Goal: Task Accomplishment & Management: Manage account settings

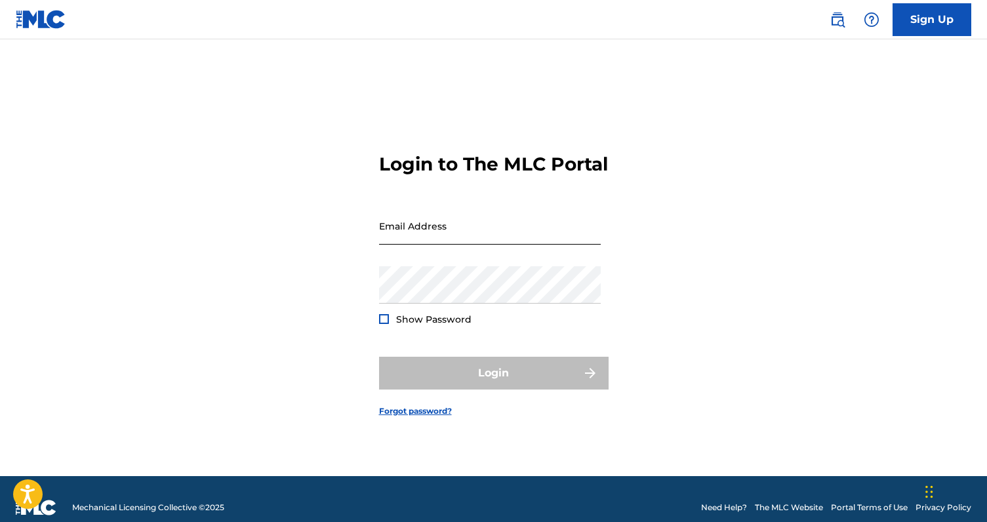
click at [502, 228] on input "Email Address" at bounding box center [490, 225] width 222 height 37
type input "lorenzomarqs@gmail.com"
click at [449, 325] on span "Show Password" at bounding box center [433, 319] width 75 height 12
click at [387, 324] on div at bounding box center [384, 319] width 10 height 10
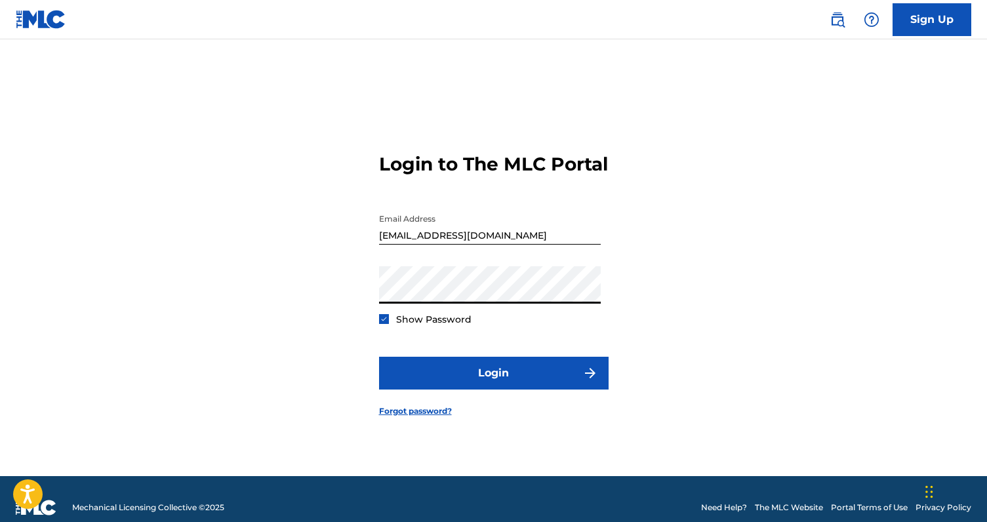
click at [379, 357] on button "Login" at bounding box center [494, 373] width 230 height 33
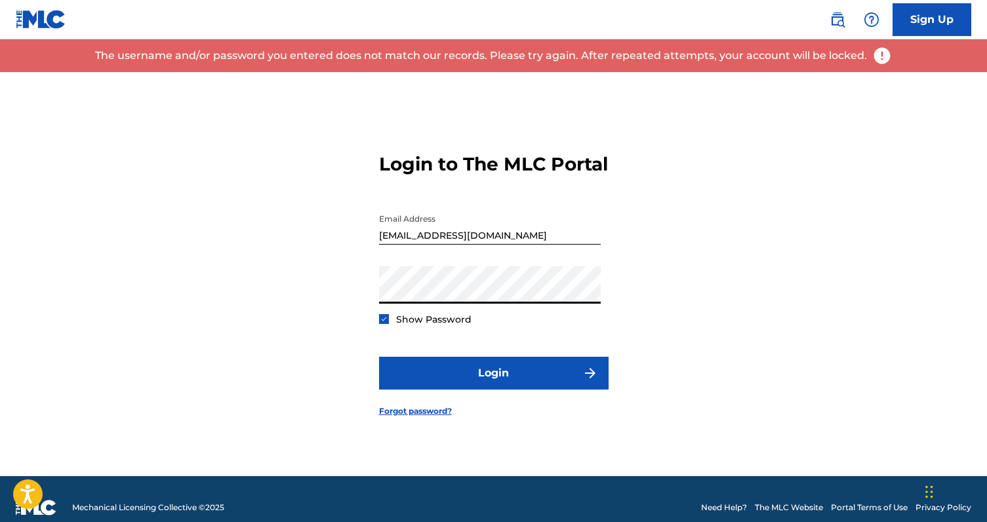
click at [379, 357] on button "Login" at bounding box center [494, 373] width 230 height 33
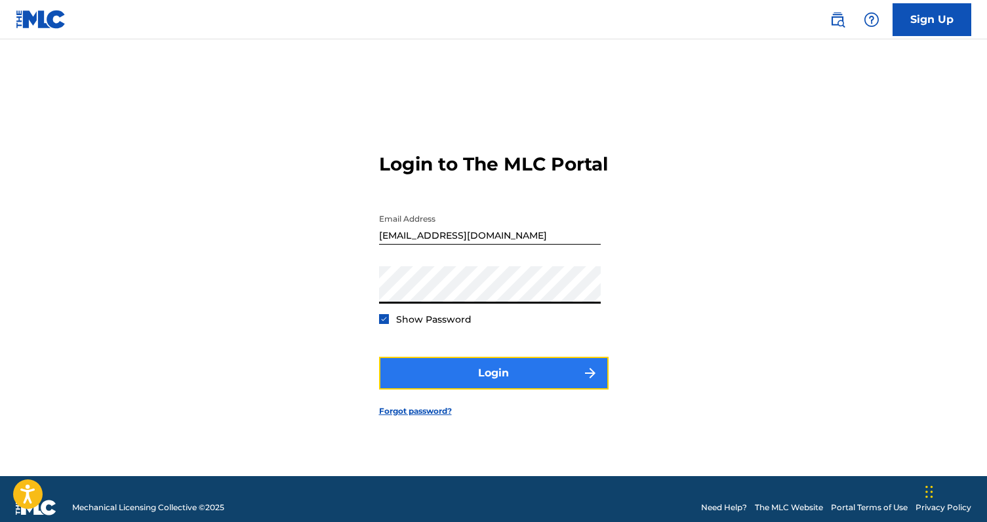
click at [469, 384] on button "Login" at bounding box center [494, 373] width 230 height 33
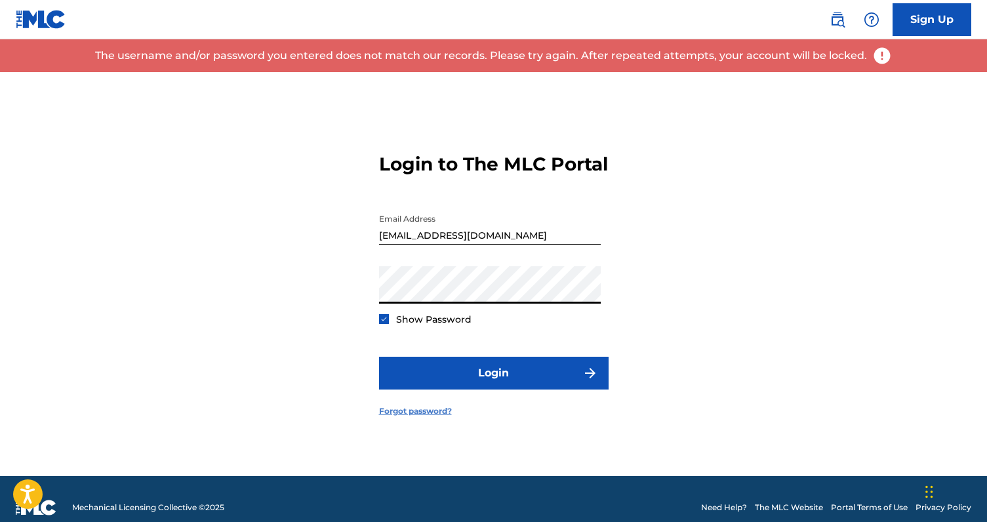
click at [426, 417] on link "Forgot password?" at bounding box center [415, 411] width 73 height 12
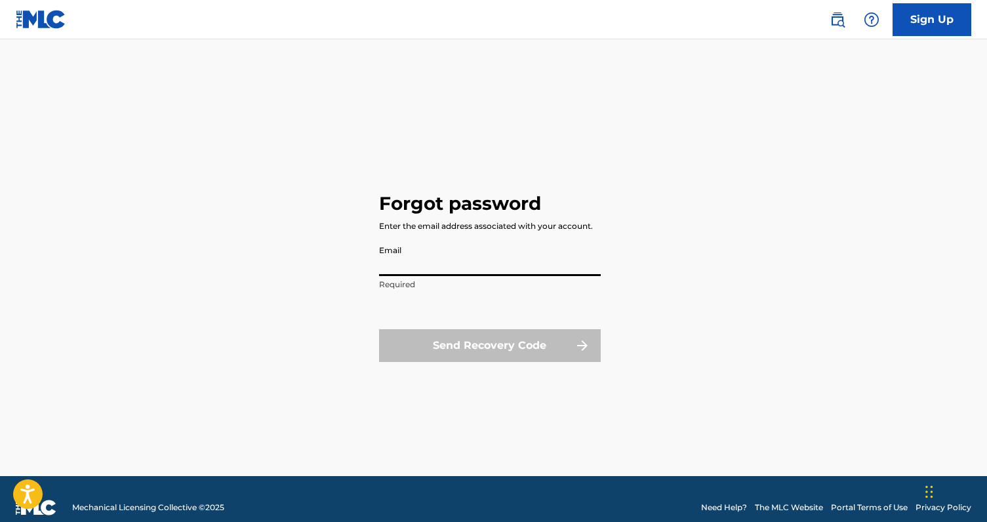
click at [456, 264] on input "Email" at bounding box center [490, 257] width 222 height 37
type input "[EMAIL_ADDRESS][DOMAIN_NAME]"
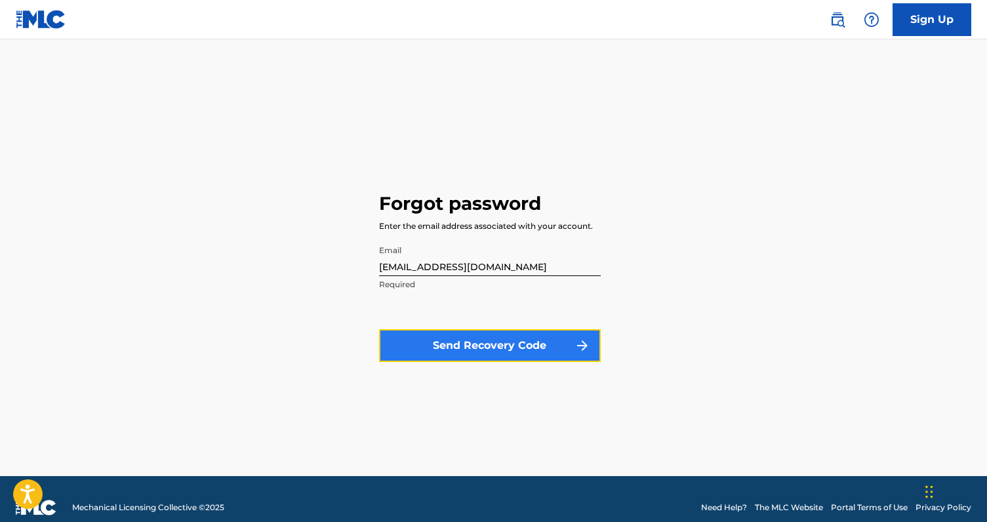
click at [475, 349] on button "Send Recovery Code" at bounding box center [490, 345] width 222 height 33
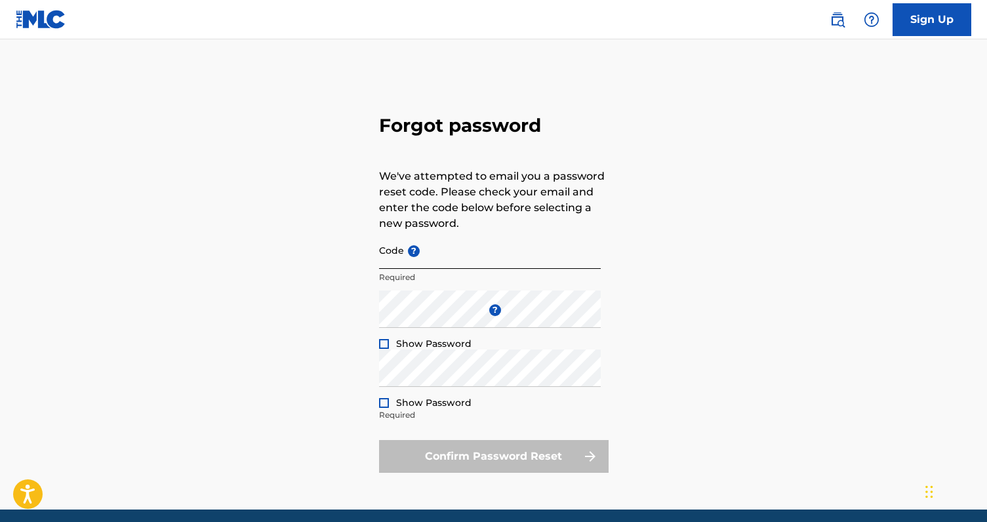
click at [509, 234] on input "Code ?" at bounding box center [490, 250] width 222 height 37
click at [626, 190] on div "Forgot password We've attempted to email you a password reset code. Please chec…" at bounding box center [494, 290] width 918 height 437
click at [538, 259] on input "Code ?" at bounding box center [490, 250] width 222 height 37
click at [639, 253] on div "Forgot password We've attempted to email you a password reset code. Please chec…" at bounding box center [494, 290] width 918 height 437
click at [443, 249] on input "Code ?" at bounding box center [490, 250] width 222 height 37
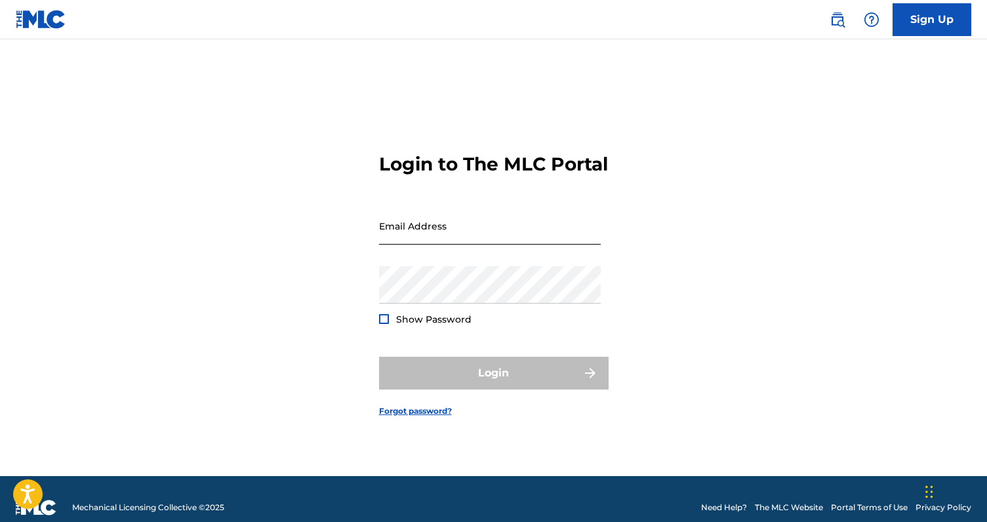
click at [455, 245] on input "Email Address" at bounding box center [490, 225] width 222 height 37
click at [498, 245] on input "Email Address" at bounding box center [490, 225] width 222 height 37
click at [516, 245] on input "Email Address" at bounding box center [490, 225] width 222 height 37
type input "[EMAIL_ADDRESS][DOMAIN_NAME]"
click at [507, 245] on input "[EMAIL_ADDRESS][DOMAIN_NAME]" at bounding box center [490, 225] width 222 height 37
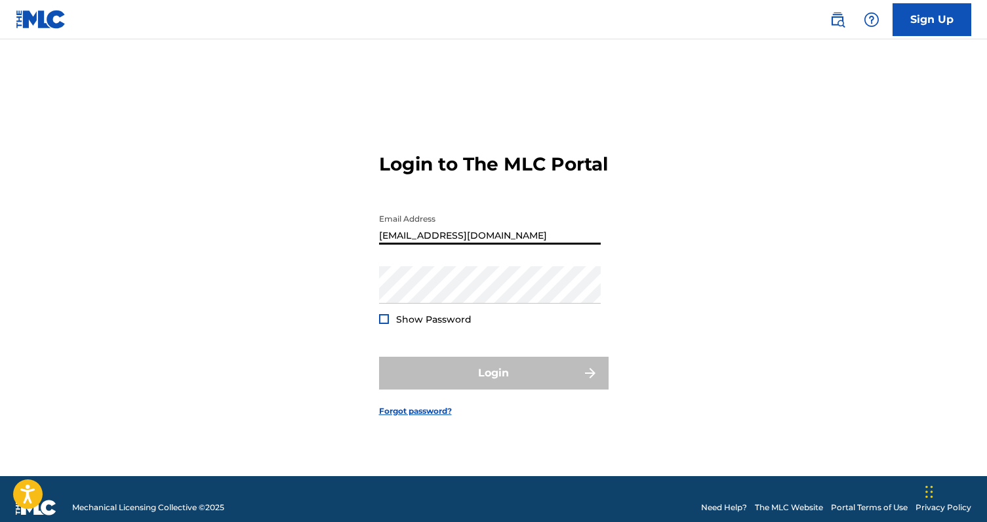
click at [507, 245] on input "[EMAIL_ADDRESS][DOMAIN_NAME]" at bounding box center [490, 225] width 222 height 37
click at [560, 245] on input "Email Address" at bounding box center [490, 225] width 222 height 37
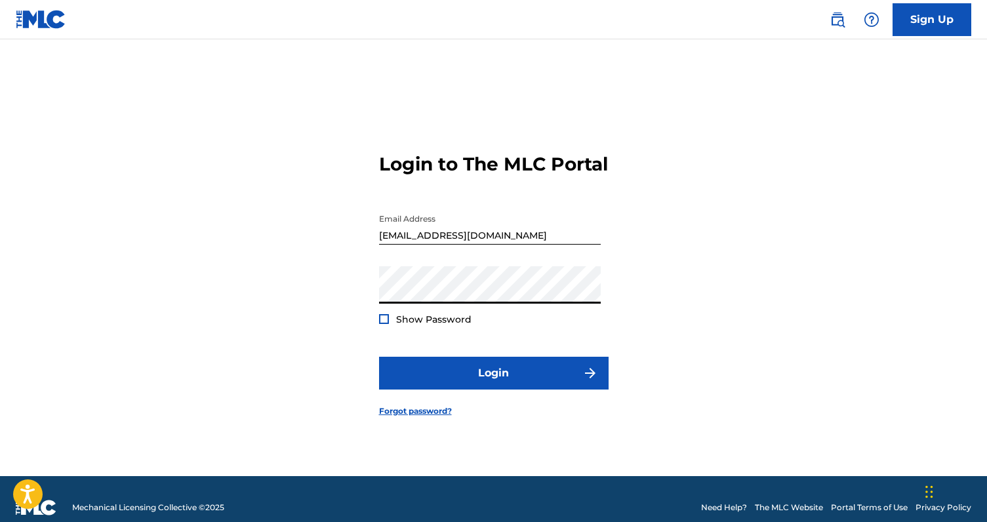
click at [379, 326] on div "Show Password" at bounding box center [425, 319] width 92 height 13
click at [384, 324] on div at bounding box center [384, 319] width 10 height 10
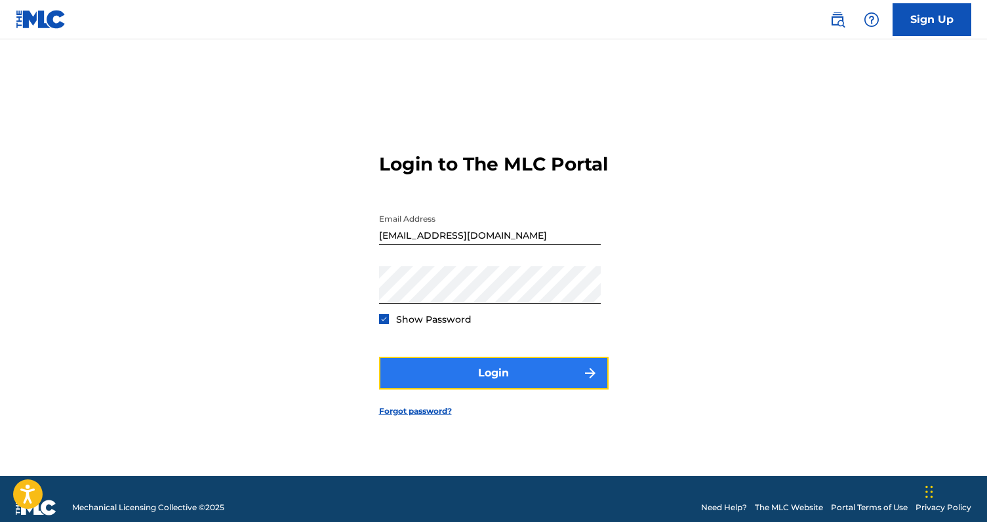
click at [457, 385] on button "Login" at bounding box center [494, 373] width 230 height 33
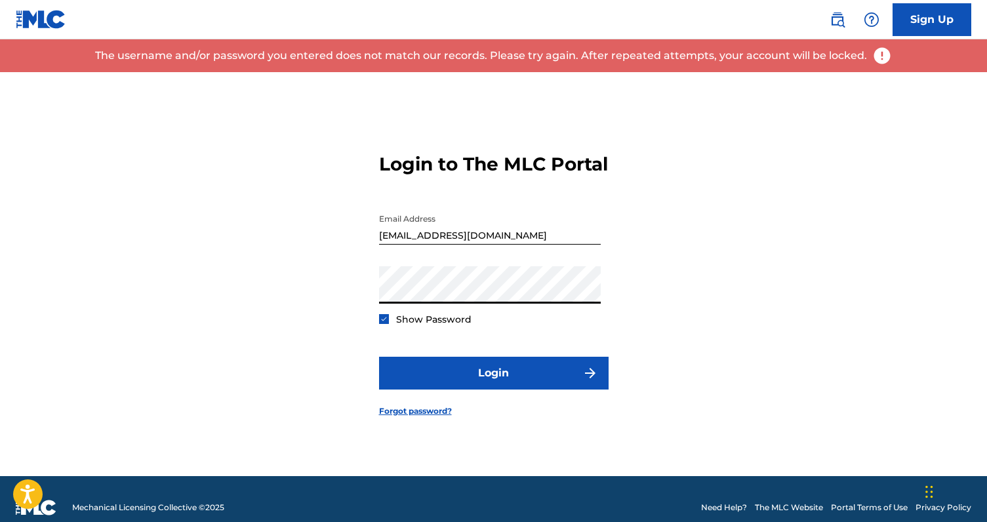
click at [378, 329] on div "Login to The MLC Portal Email Address lorenzomarqs@gmail.com Password Show Pass…" at bounding box center [494, 274] width 918 height 404
click at [385, 324] on div at bounding box center [384, 319] width 10 height 10
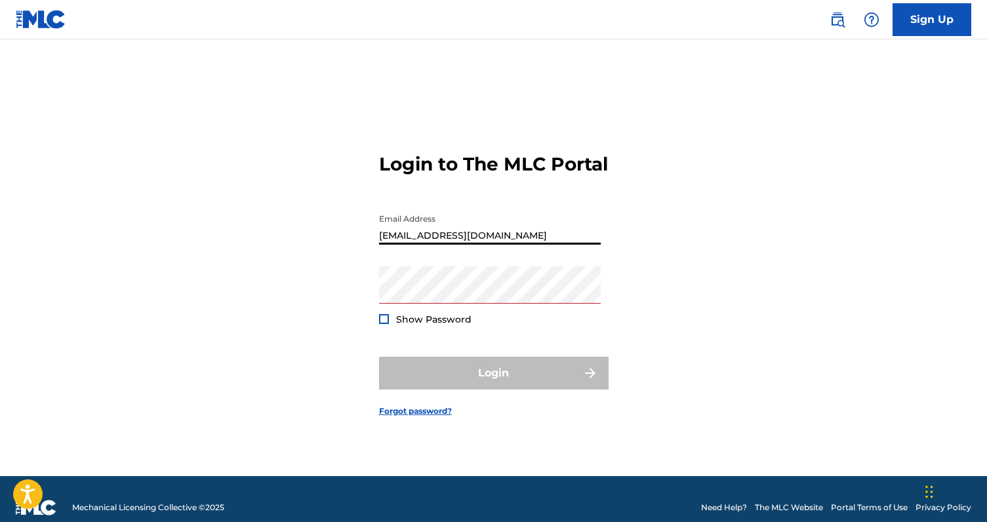
click at [483, 242] on input "[EMAIL_ADDRESS][DOMAIN_NAME]" at bounding box center [490, 225] width 222 height 37
type input "lodoniprod@gmail.com"
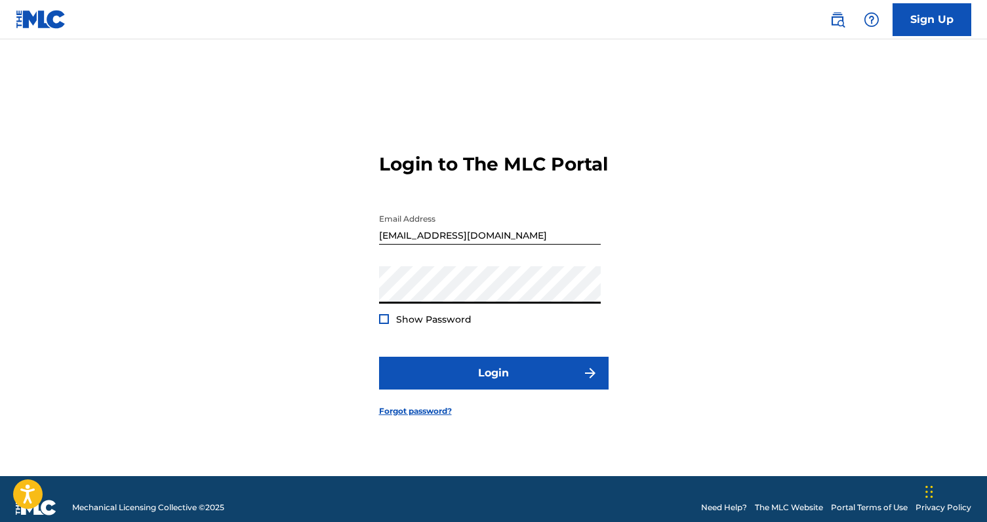
click at [379, 357] on button "Login" at bounding box center [494, 373] width 230 height 33
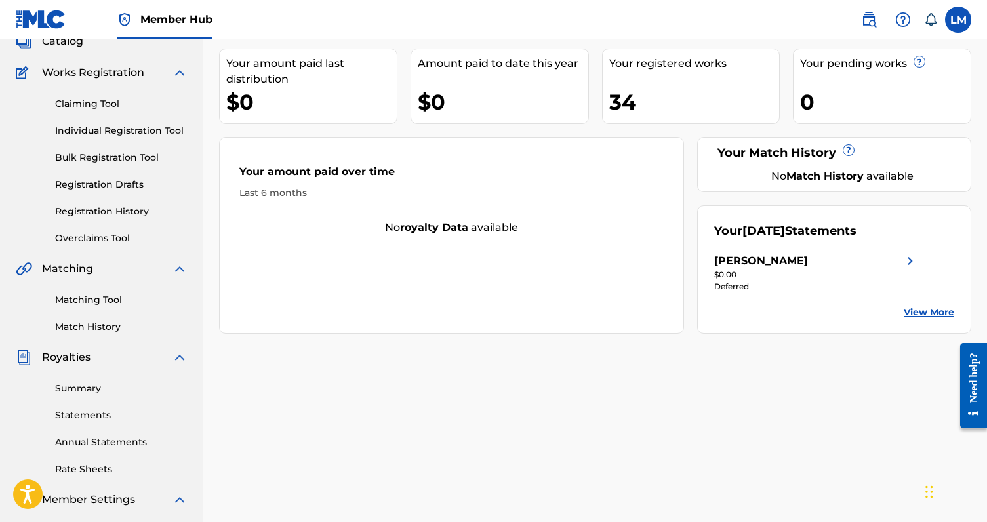
scroll to position [144, 0]
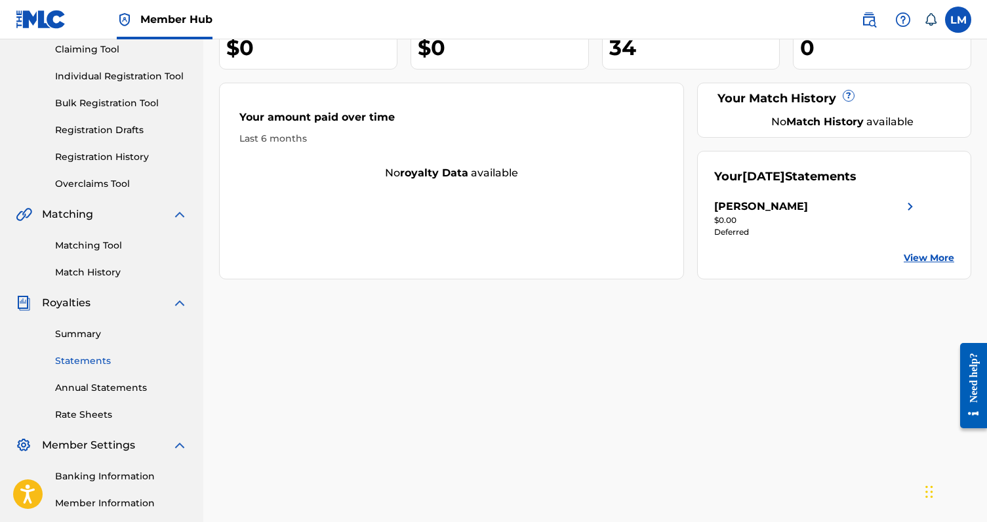
click at [93, 360] on link "Statements" at bounding box center [121, 361] width 132 height 14
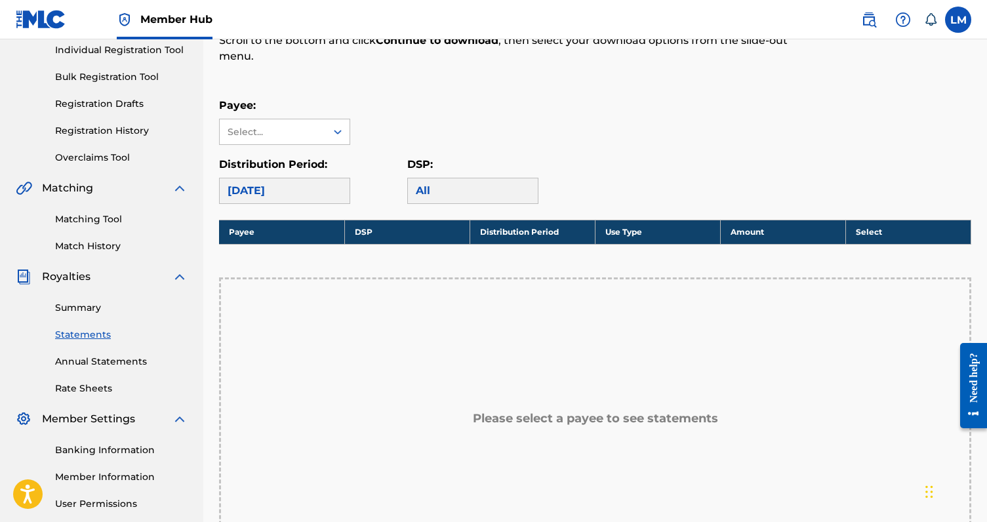
scroll to position [148, 0]
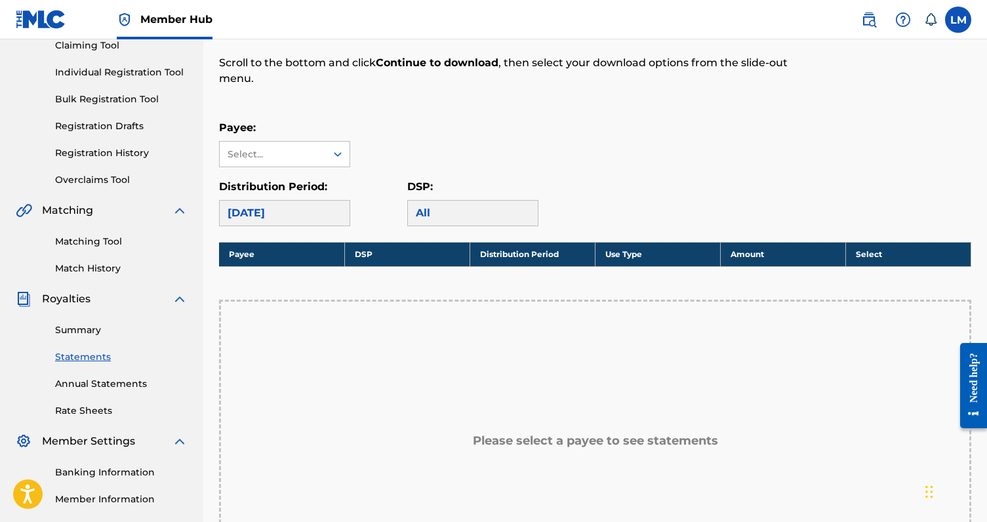
click at [328, 216] on div "September 2025" at bounding box center [284, 213] width 131 height 26
click at [310, 216] on div "September 2025" at bounding box center [284, 213] width 131 height 26
click at [310, 148] on div "Select..." at bounding box center [272, 155] width 89 height 14
click at [310, 185] on div "LORENZO SPADONI" at bounding box center [285, 183] width 130 height 33
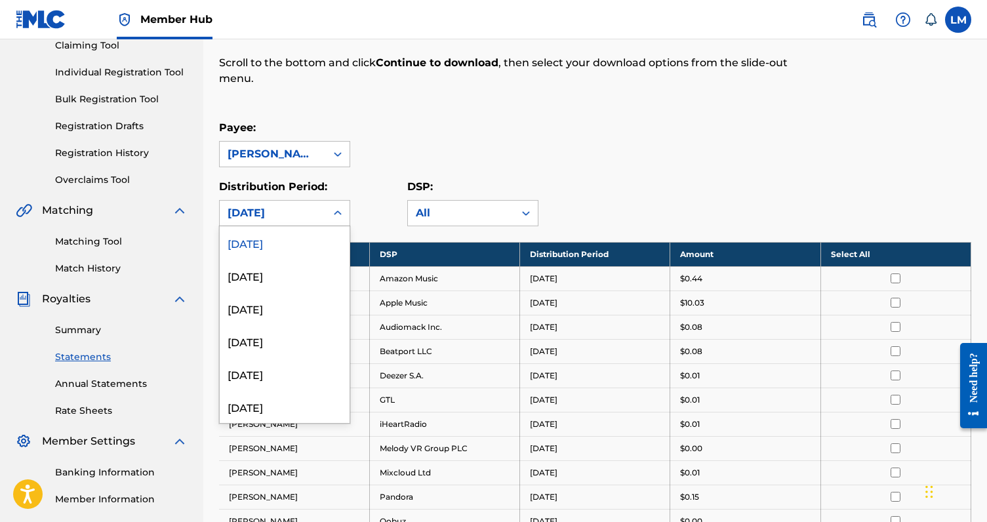
click at [322, 204] on div "September 2025" at bounding box center [273, 213] width 106 height 25
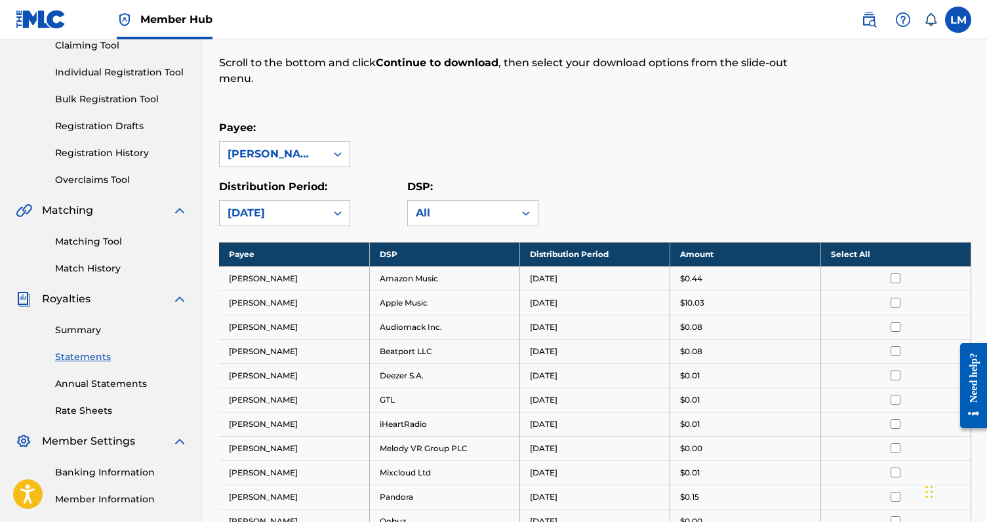
click at [448, 143] on div "Payee: LORENZO SPADONI" at bounding box center [595, 143] width 752 height 47
click at [348, 199] on div "Distribution Period: September 2025" at bounding box center [284, 202] width 131 height 47
click at [399, 192] on div "Distribution Period: September 2025" at bounding box center [313, 202] width 188 height 47
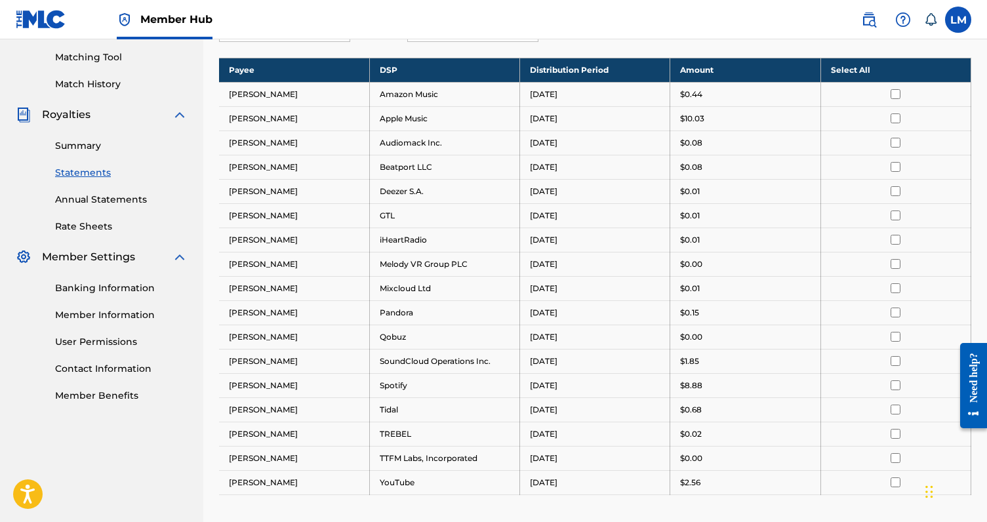
scroll to position [300, 0]
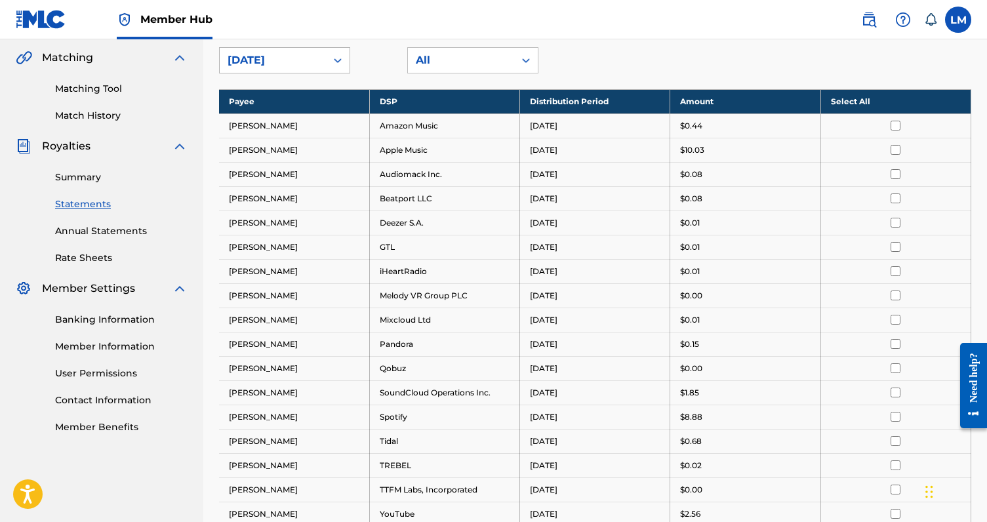
click at [300, 66] on div "September 2025" at bounding box center [273, 60] width 91 height 16
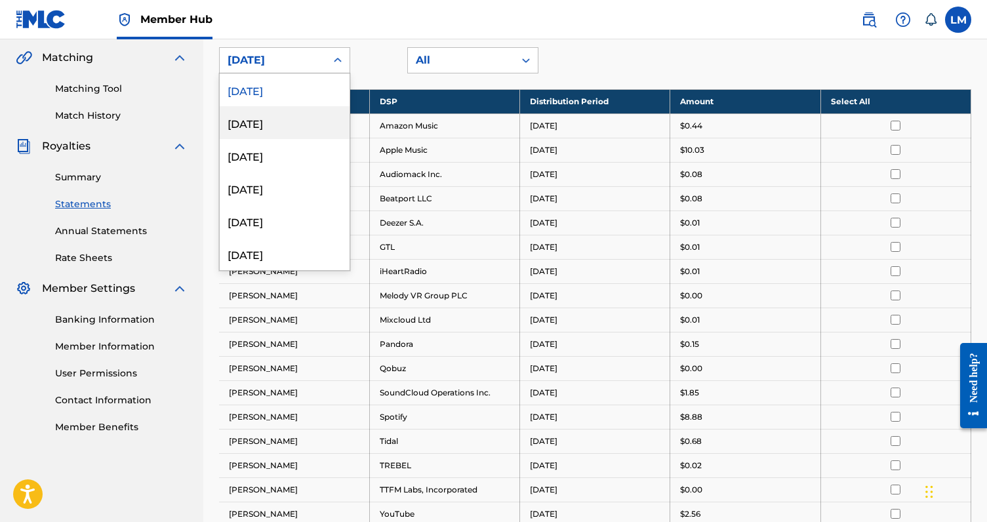
click at [300, 115] on div "August 2025" at bounding box center [285, 122] width 130 height 33
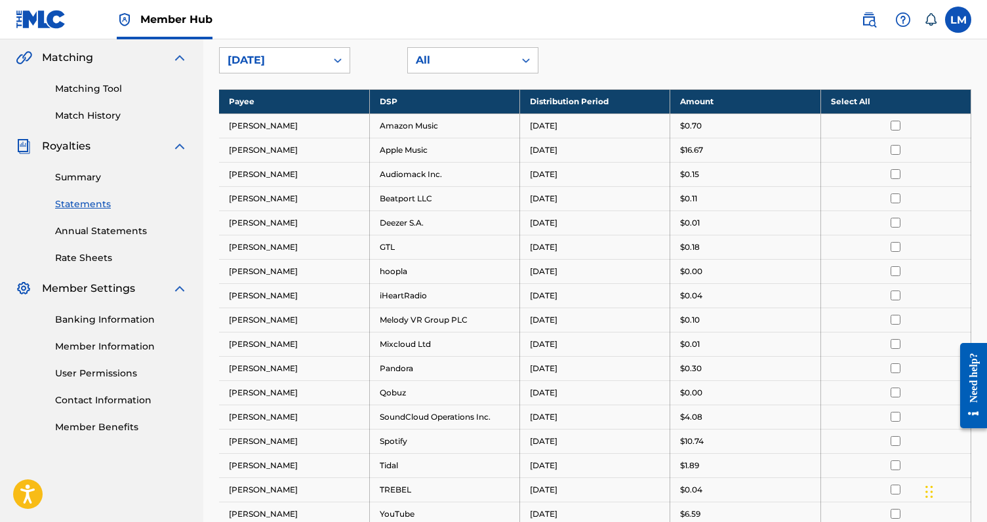
scroll to position [272, 0]
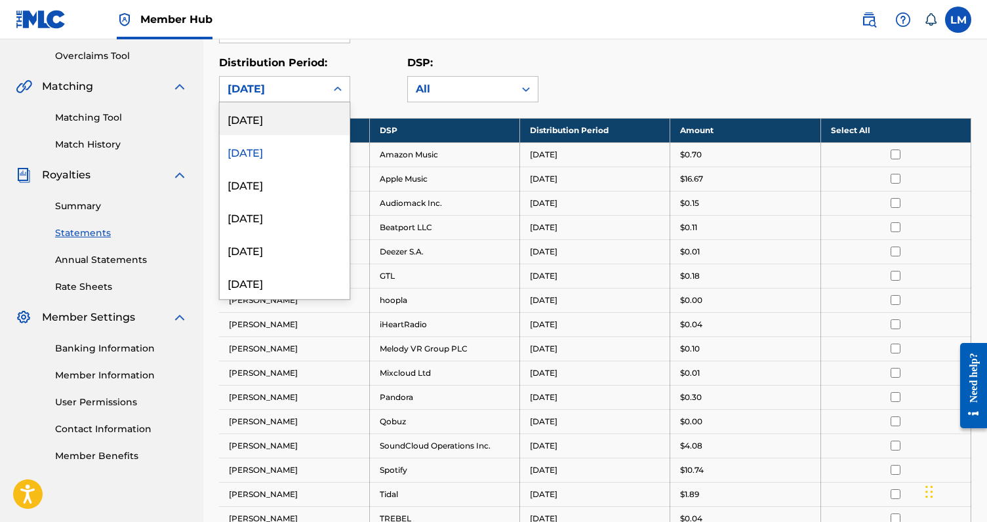
click at [317, 86] on div "August 2025" at bounding box center [273, 89] width 91 height 16
click at [314, 172] on div "July 2025" at bounding box center [285, 184] width 130 height 33
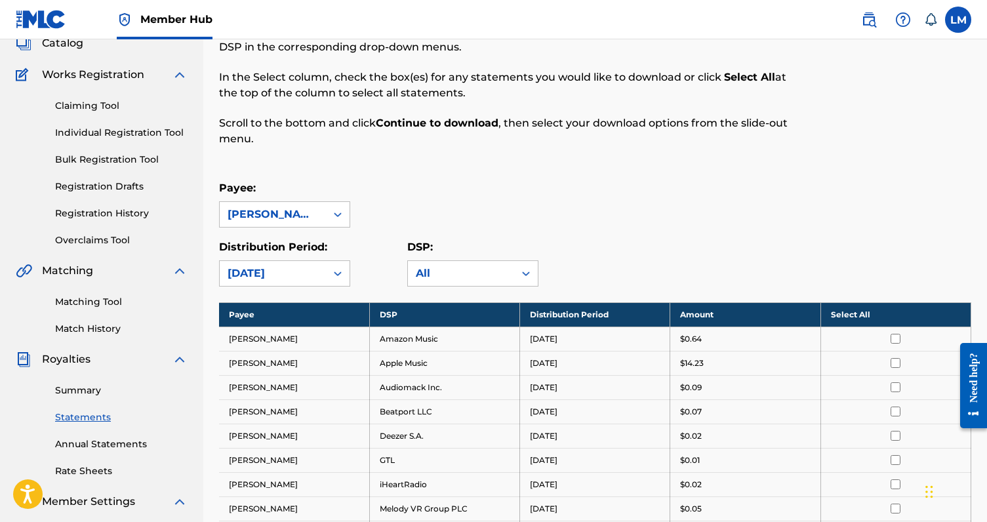
scroll to position [27, 0]
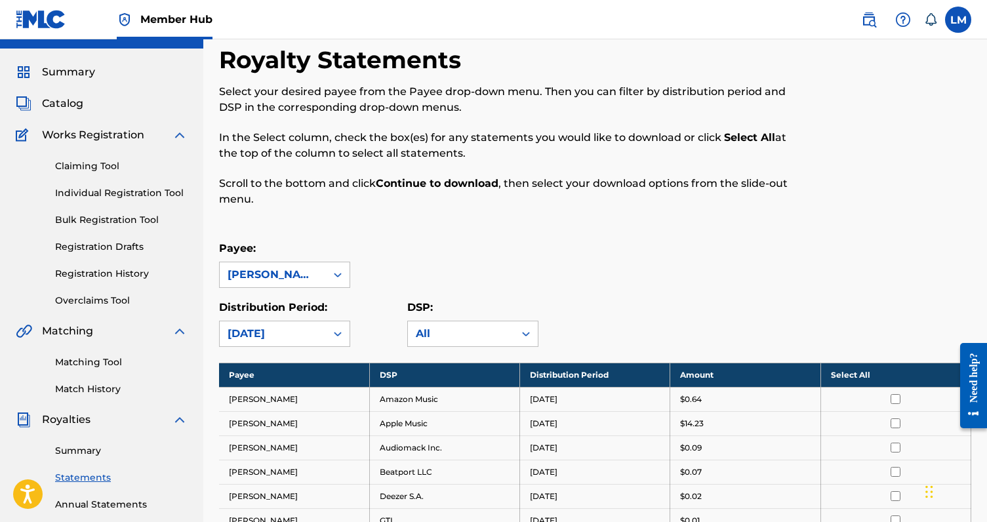
click at [328, 260] on div "Payee: LORENZO SPADONI" at bounding box center [284, 264] width 131 height 47
click at [127, 165] on link "Claiming Tool" at bounding box center [121, 166] width 132 height 14
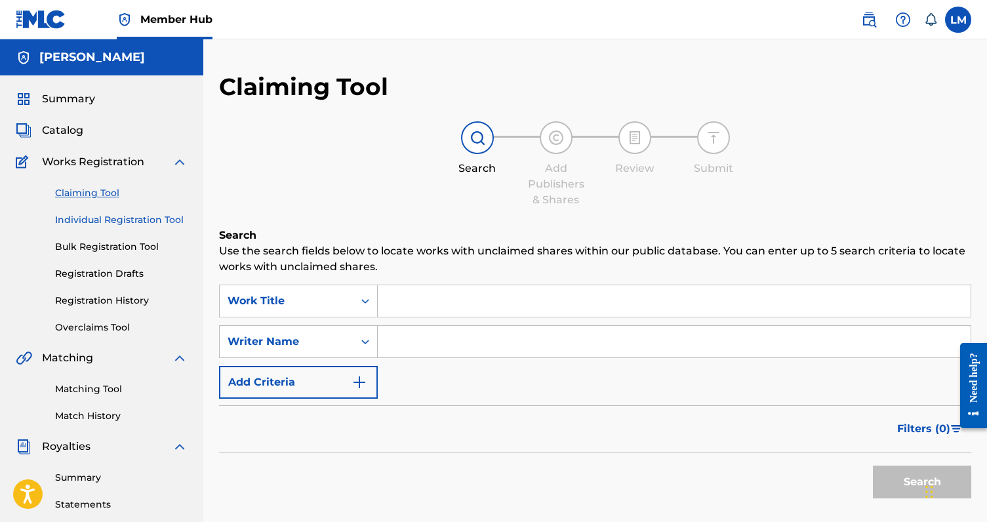
click at [133, 226] on link "Individual Registration Tool" at bounding box center [121, 220] width 132 height 14
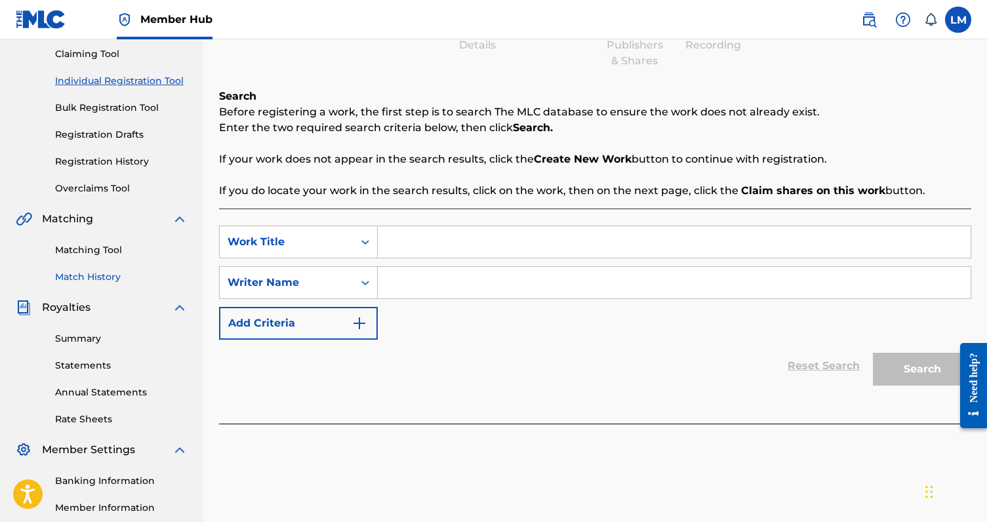
scroll to position [144, 0]
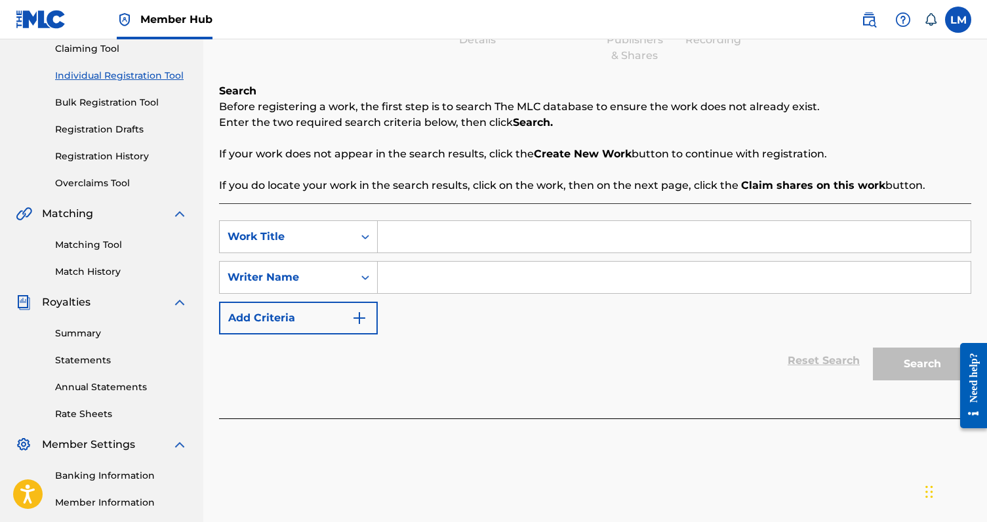
click at [92, 352] on div "Summary Statements Annual Statements Rate Sheets" at bounding box center [102, 365] width 172 height 111
click at [94, 361] on link "Statements" at bounding box center [121, 361] width 132 height 14
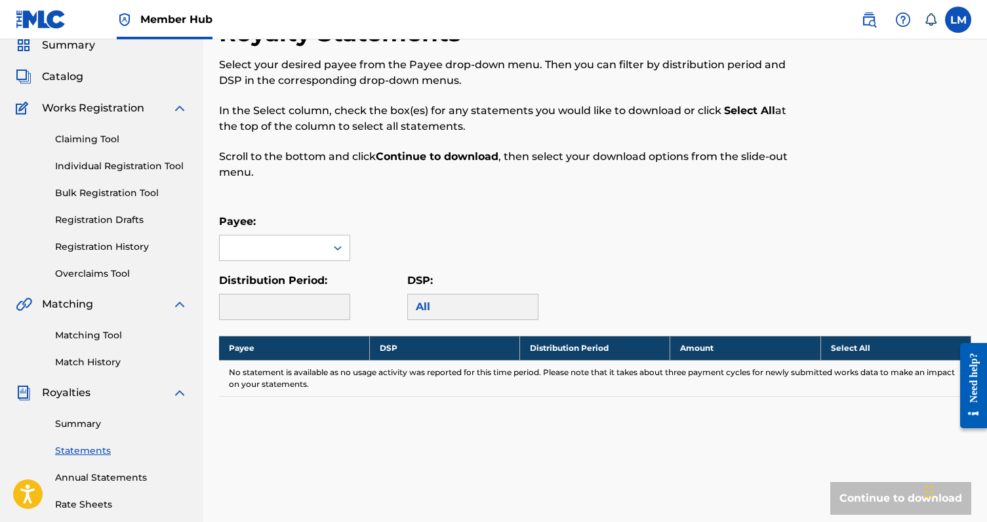
scroll to position [77, 0]
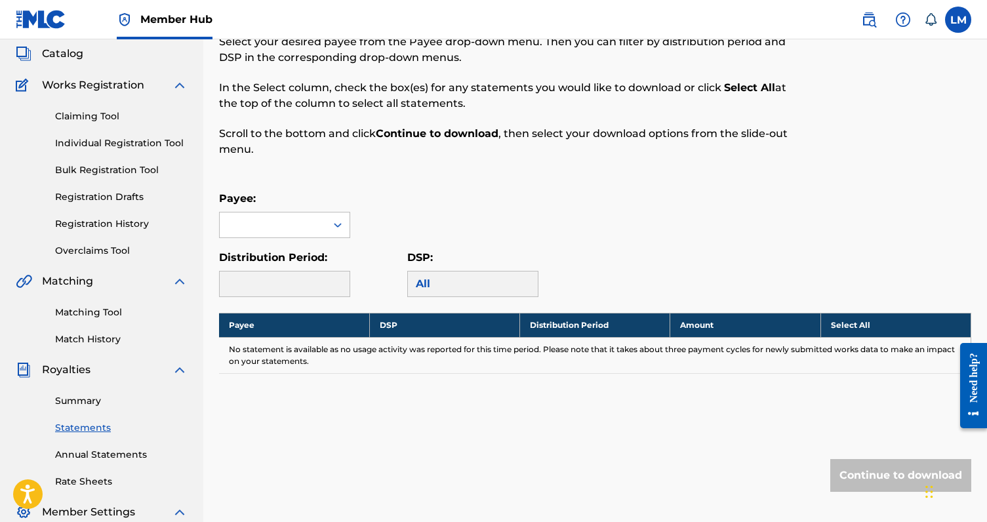
click at [387, 277] on div "Distribution Period:" at bounding box center [313, 273] width 188 height 47
click at [315, 229] on div at bounding box center [273, 224] width 106 height 25
click at [299, 254] on div "LORENZO SPADONI" at bounding box center [285, 254] width 130 height 33
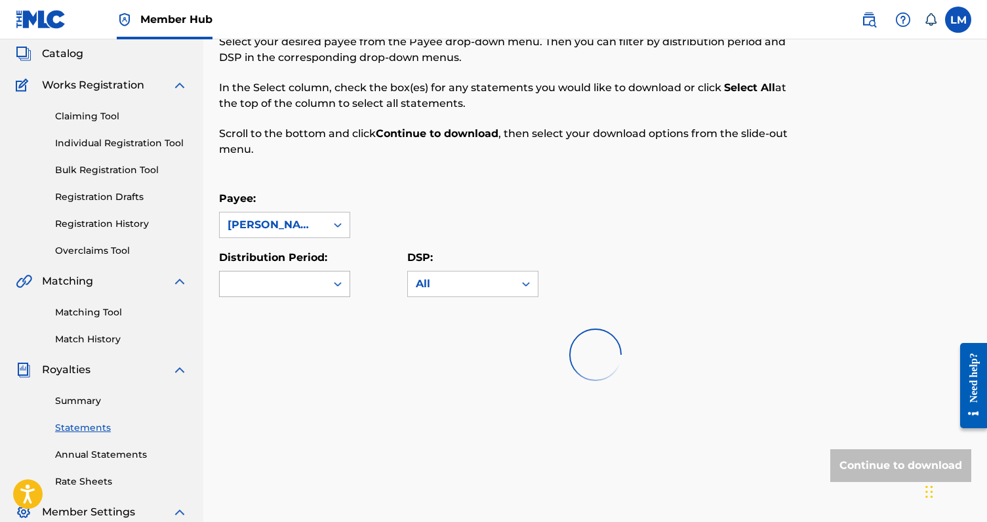
click at [313, 277] on div at bounding box center [273, 284] width 106 height 25
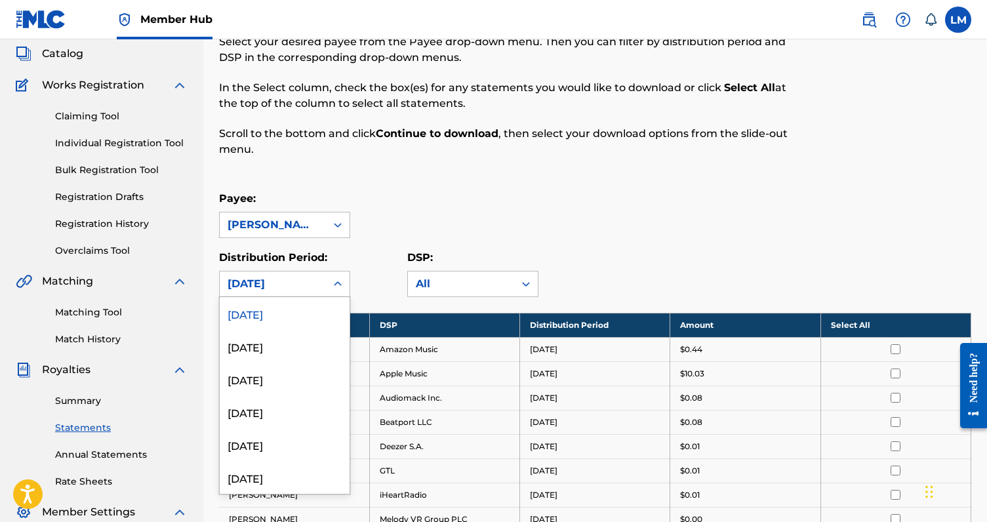
click at [406, 249] on div "Payee: LORENZO SPADONI Distribution Period: September 2025, 1 of 54. 54 results…" at bounding box center [595, 244] width 752 height 106
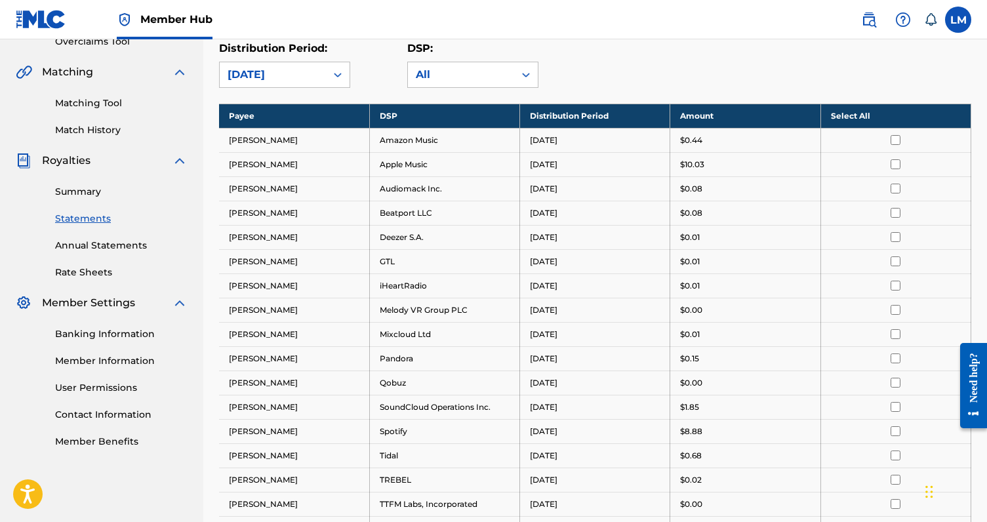
scroll to position [538, 0]
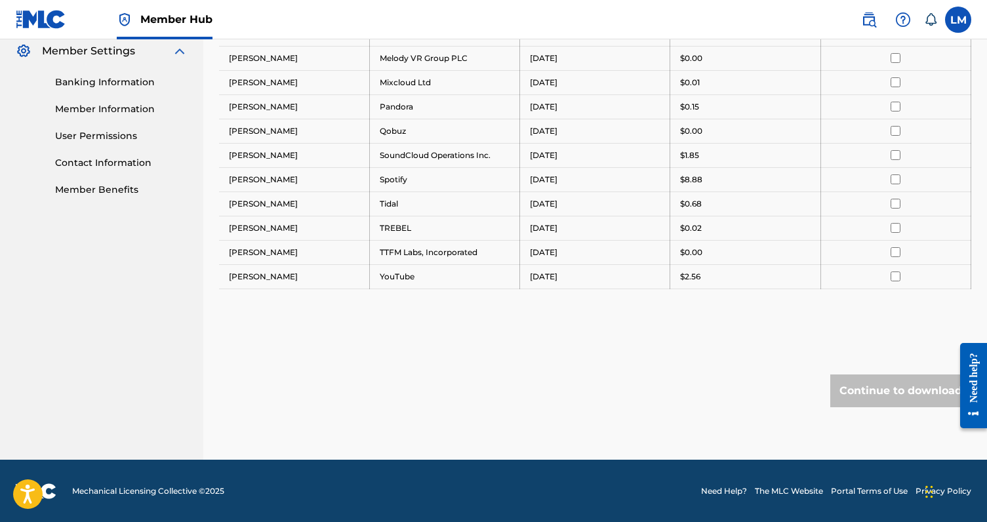
click at [869, 390] on div "Continue to download" at bounding box center [900, 390] width 141 height 33
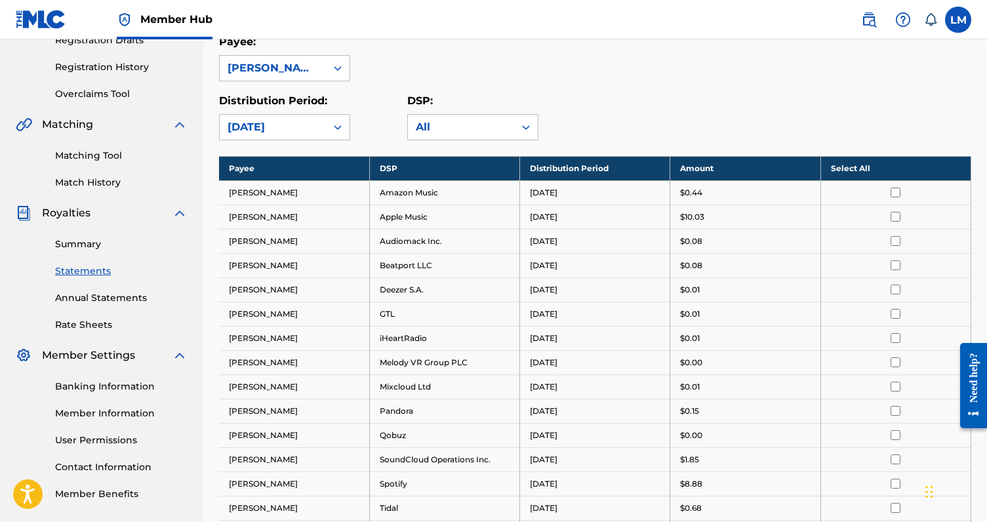
scroll to position [179, 0]
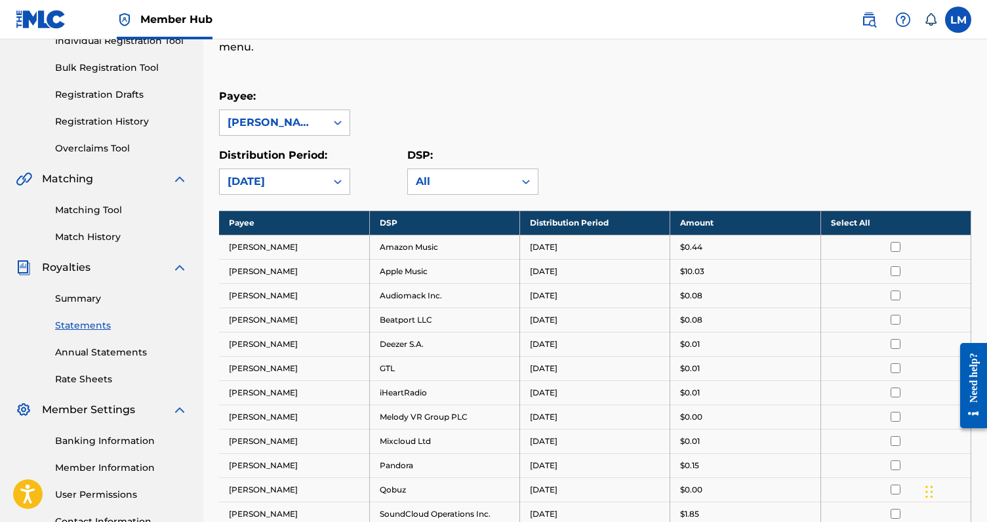
click at [291, 195] on div "Royalty Statements Select your desired payee from the Payee drop-down menu. The…" at bounding box center [595, 355] width 752 height 925
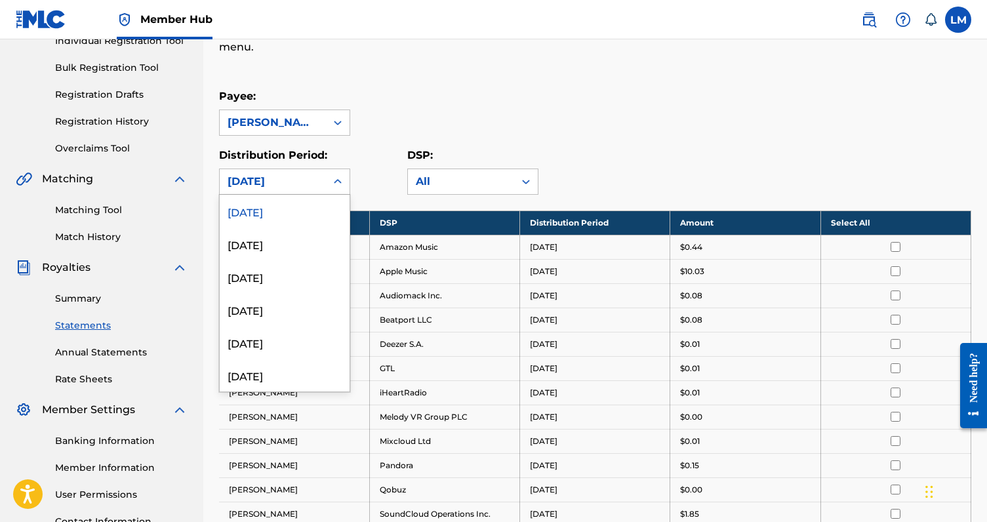
click at [290, 186] on div "September 2025" at bounding box center [273, 182] width 91 height 16
click at [290, 243] on div "August 2025" at bounding box center [285, 244] width 130 height 33
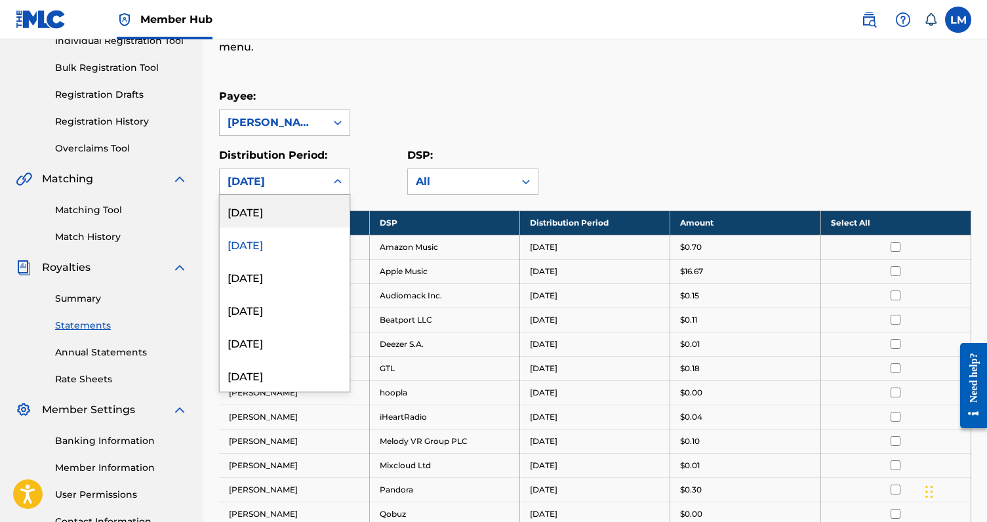
click at [313, 188] on div "August 2025" at bounding box center [273, 182] width 91 height 16
click at [304, 269] on div "July 2025" at bounding box center [285, 276] width 130 height 33
click at [314, 189] on div "July 2025" at bounding box center [273, 181] width 106 height 25
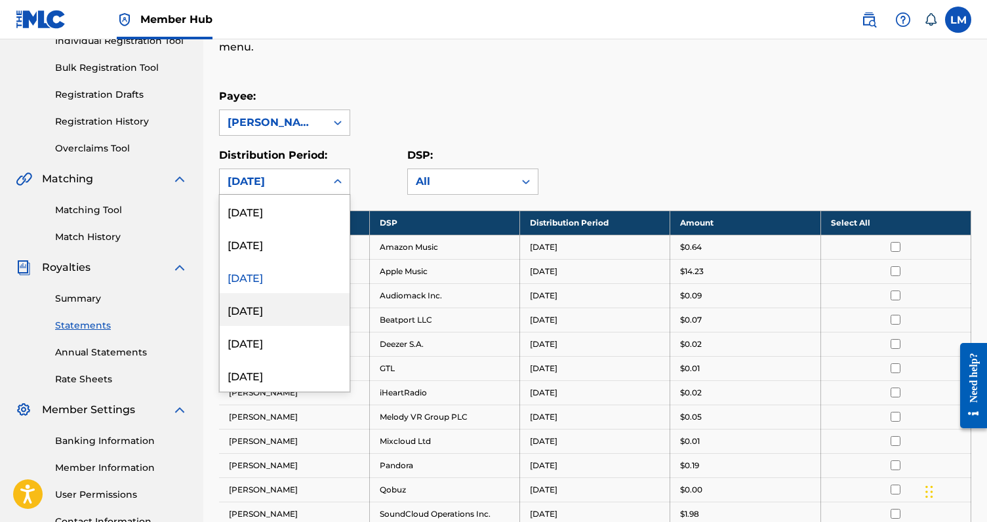
click at [298, 302] on div "June 2025" at bounding box center [285, 309] width 130 height 33
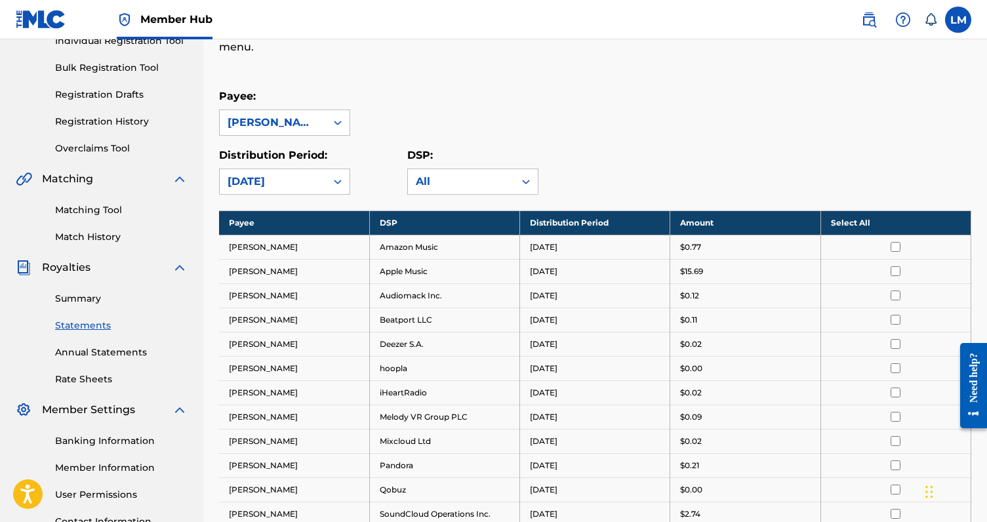
click at [310, 184] on div "June 2025" at bounding box center [273, 182] width 91 height 16
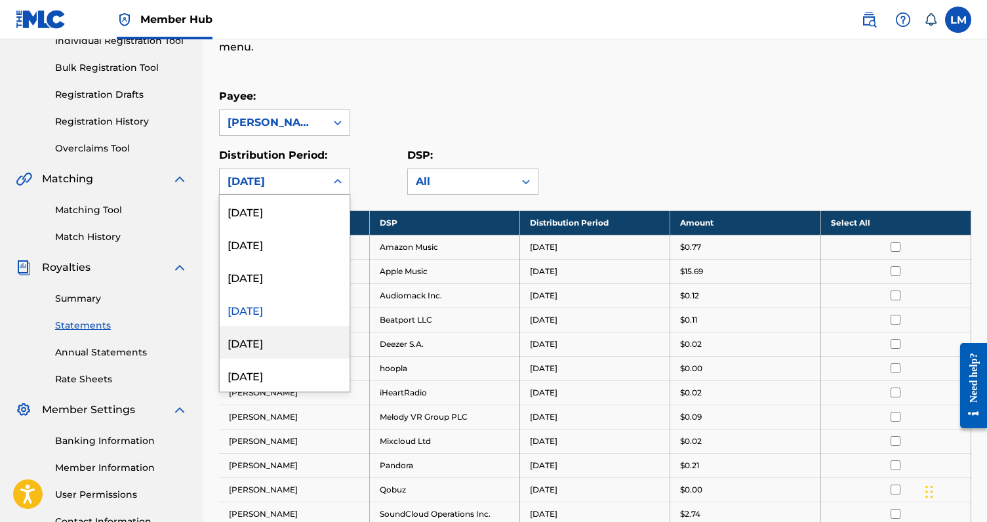
click at [289, 346] on div "May 2025" at bounding box center [285, 342] width 130 height 33
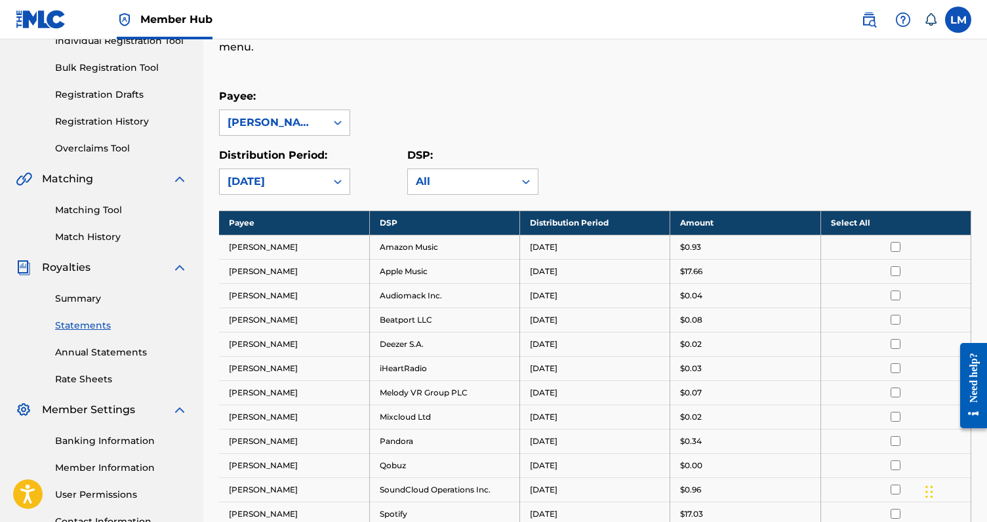
click at [313, 184] on div "May 2025" at bounding box center [273, 182] width 91 height 16
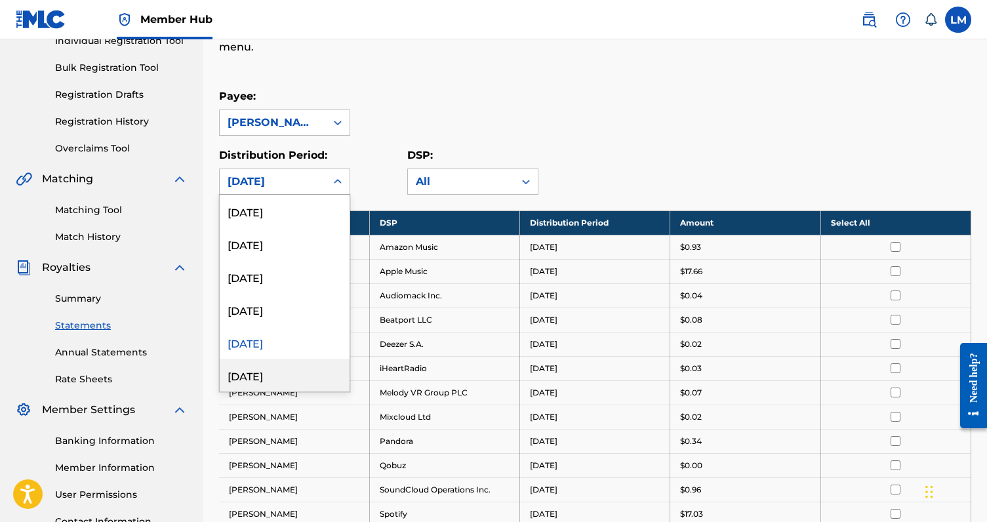
click at [296, 372] on div "April 2025" at bounding box center [285, 375] width 130 height 33
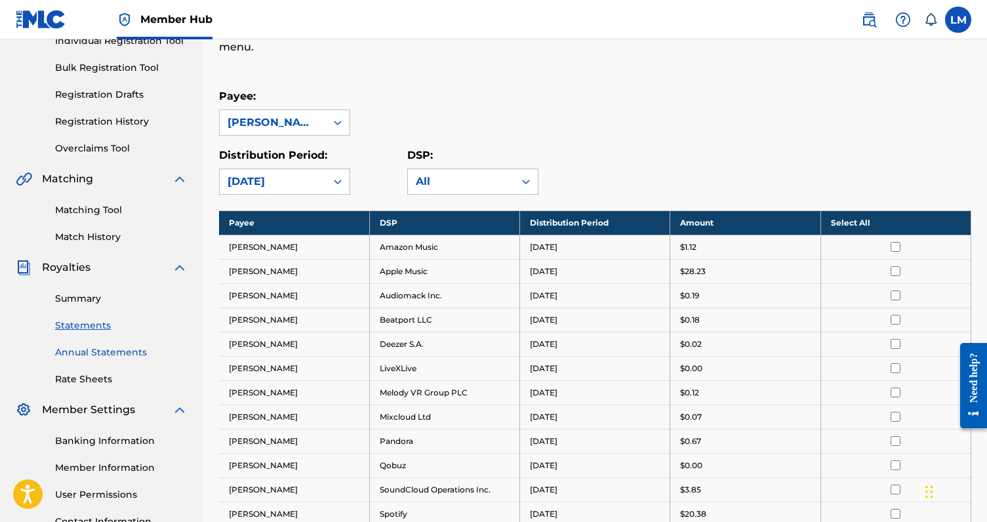
click at [112, 354] on link "Annual Statements" at bounding box center [121, 353] width 132 height 14
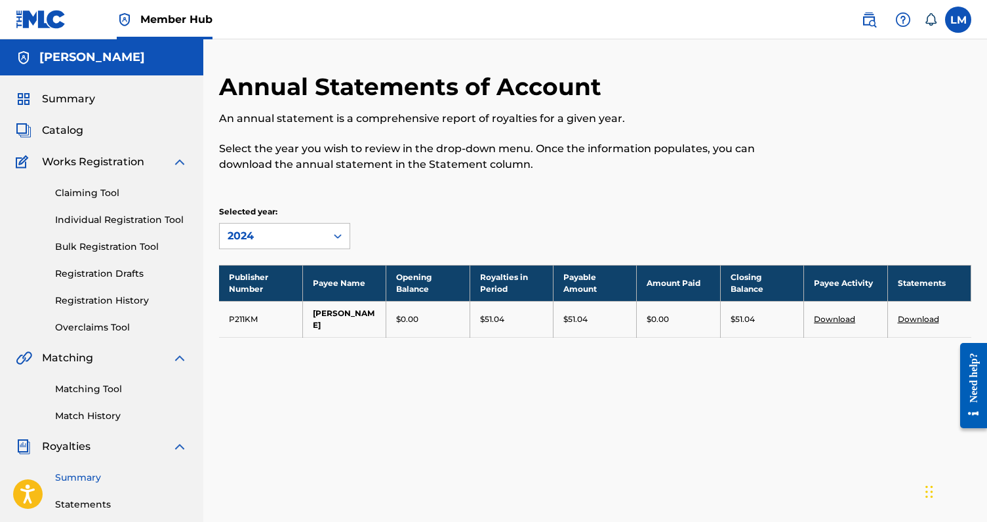
click at [86, 477] on link "Summary" at bounding box center [121, 478] width 132 height 14
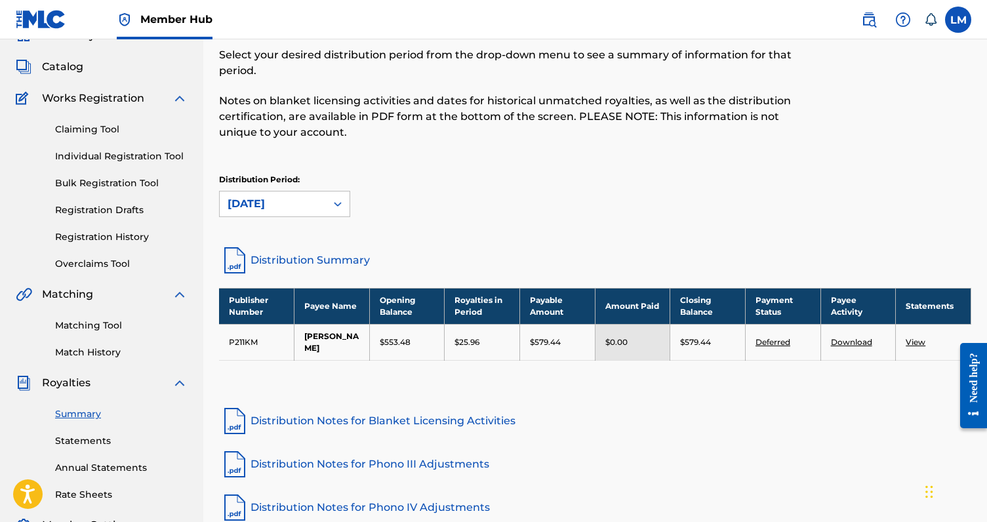
scroll to position [49, 0]
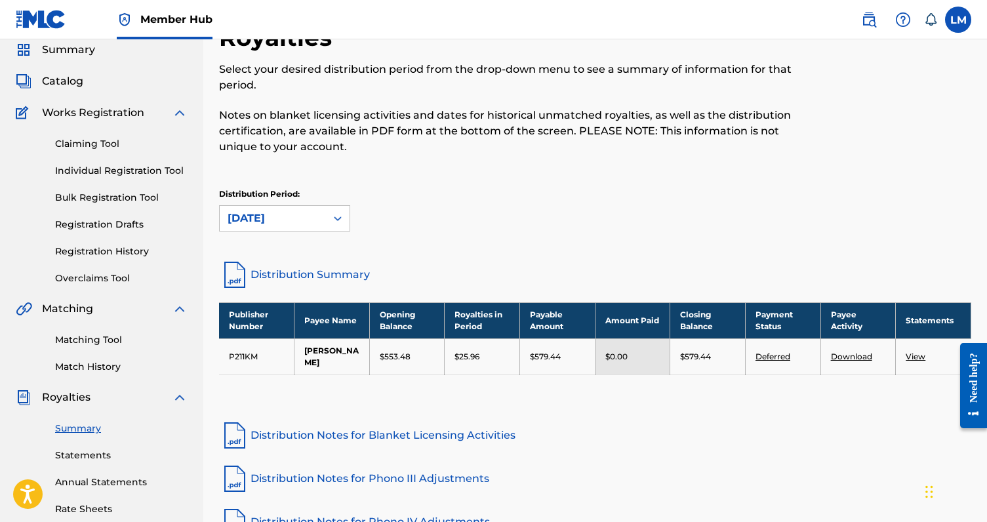
click at [911, 359] on link "View" at bounding box center [916, 357] width 20 height 10
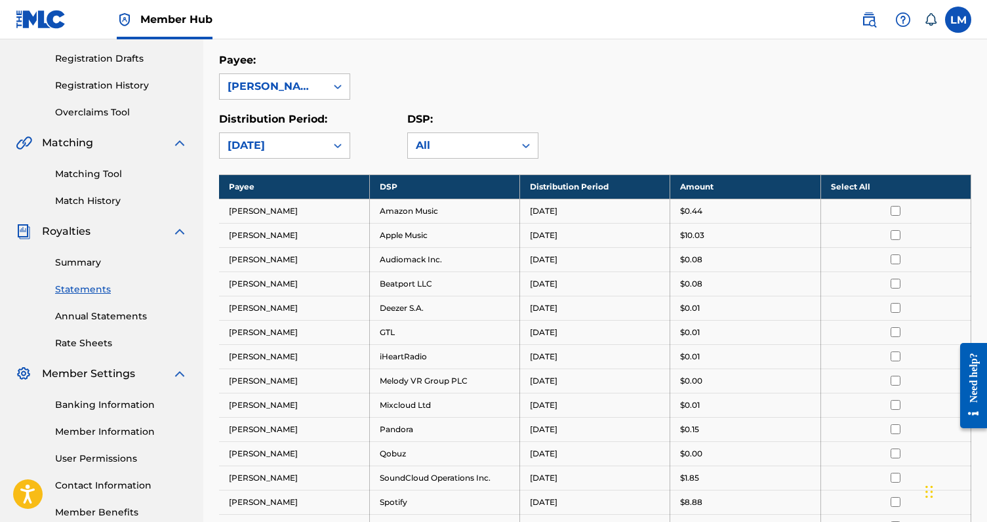
scroll to position [174, 0]
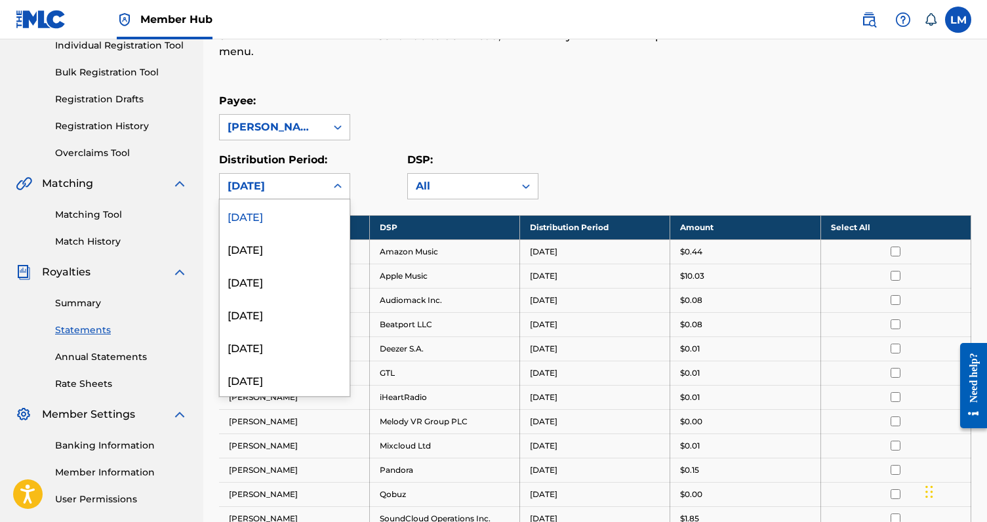
click at [326, 192] on div at bounding box center [338, 186] width 24 height 24
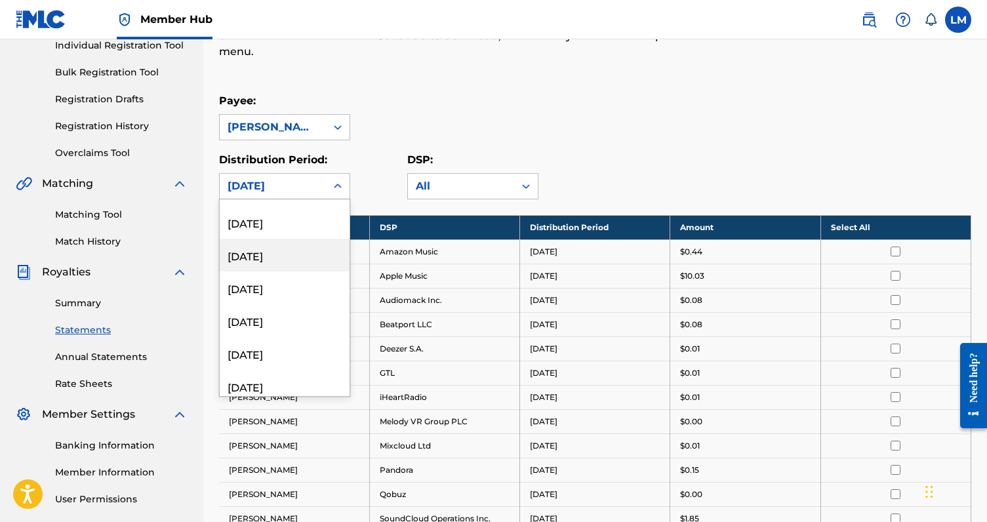
click at [297, 262] on div "February 2024" at bounding box center [285, 255] width 130 height 33
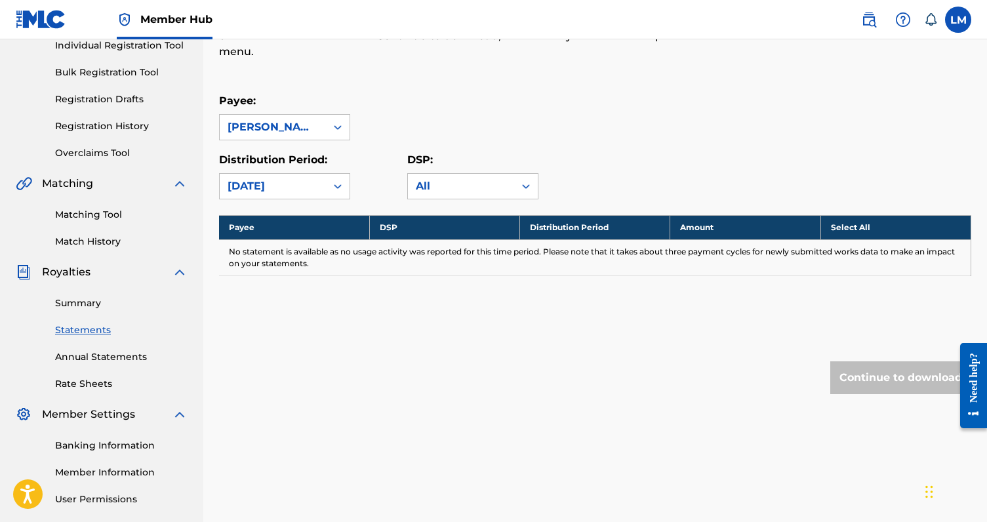
click at [304, 186] on div "February 2024" at bounding box center [273, 186] width 91 height 16
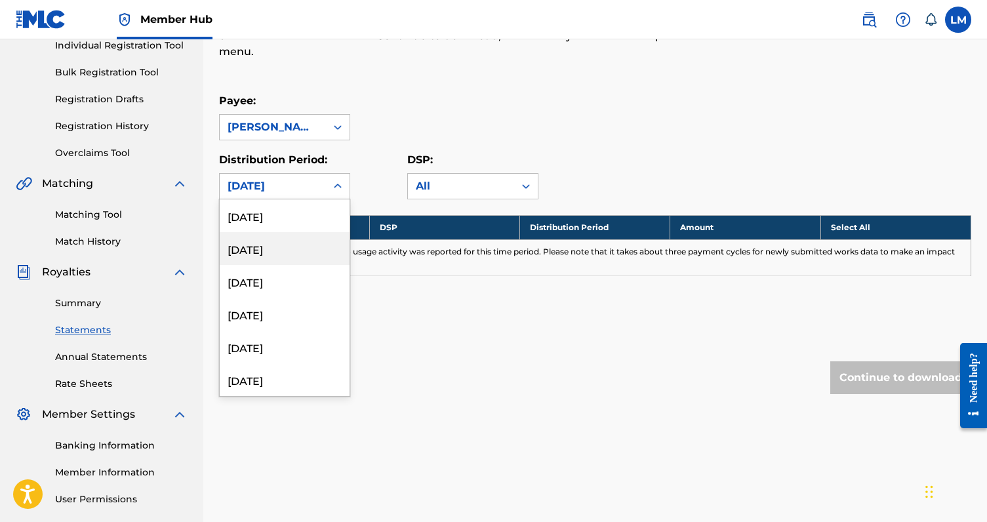
click at [304, 241] on div "August 2025" at bounding box center [285, 248] width 130 height 33
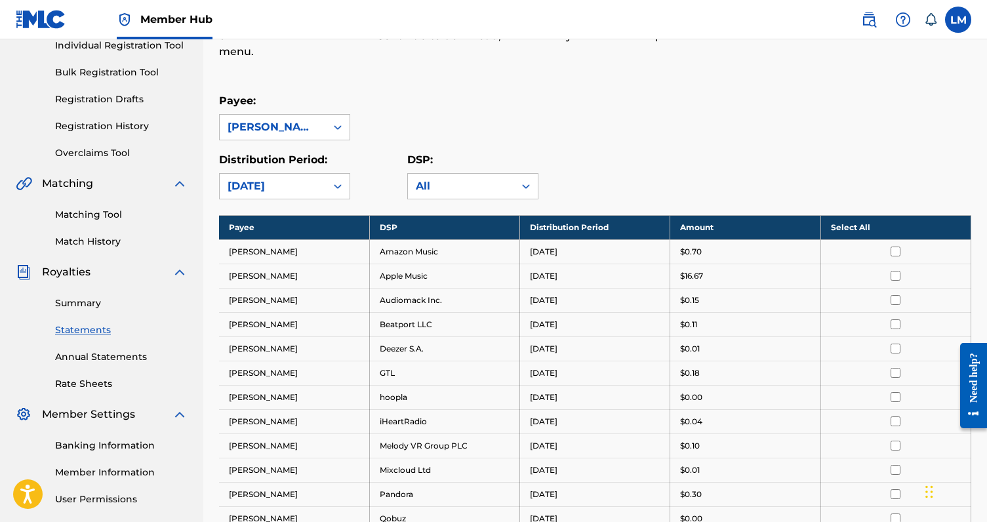
click at [321, 204] on div "Royalty Statements Select your desired payee from the Payee drop-down menu. The…" at bounding box center [595, 360] width 752 height 925
click at [318, 179] on div "August 2025" at bounding box center [273, 186] width 106 height 25
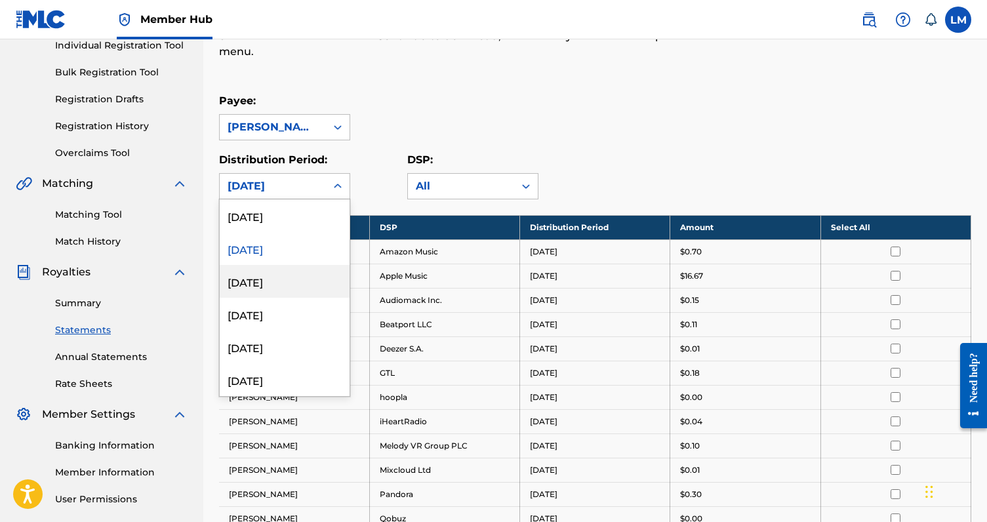
click at [312, 298] on div "June 2025" at bounding box center [285, 314] width 130 height 33
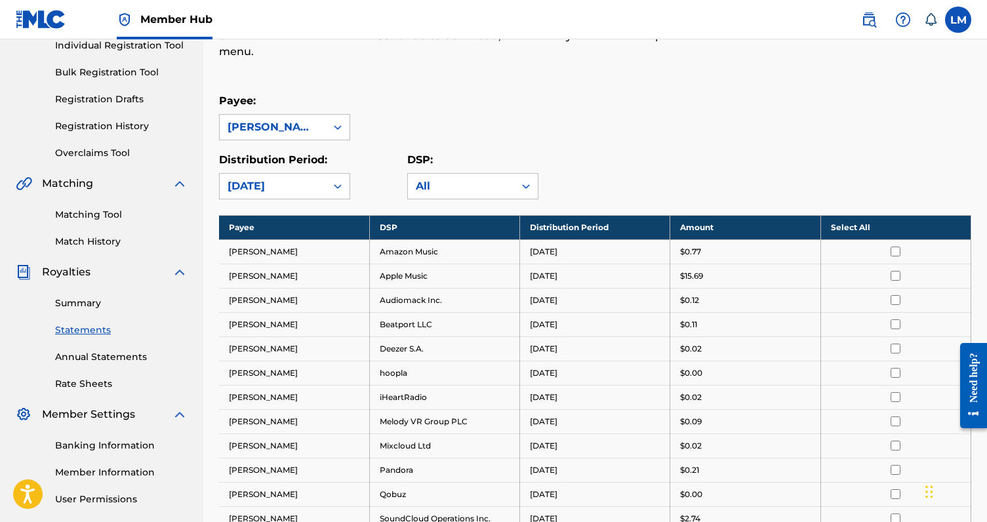
click at [317, 195] on div "June 2025" at bounding box center [273, 186] width 106 height 25
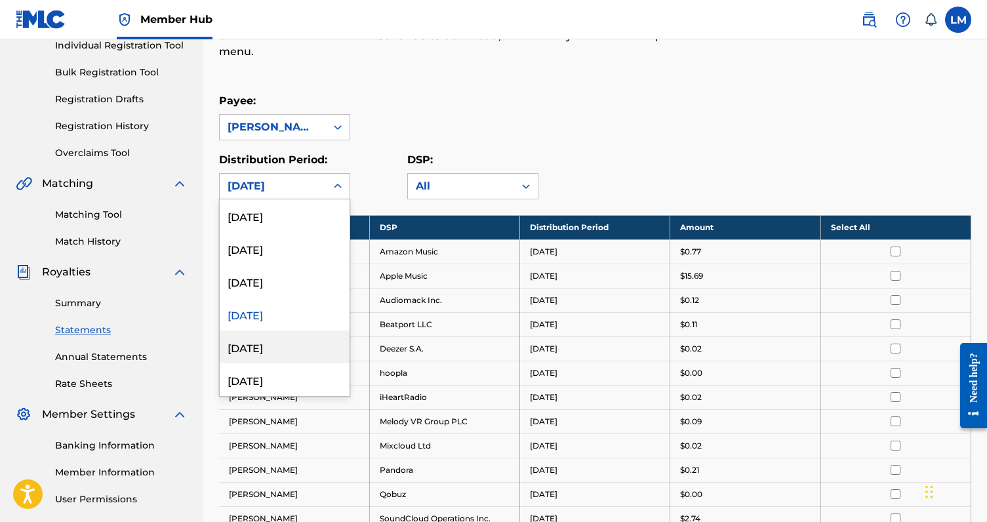
click at [307, 348] on div "May 2025" at bounding box center [285, 347] width 130 height 33
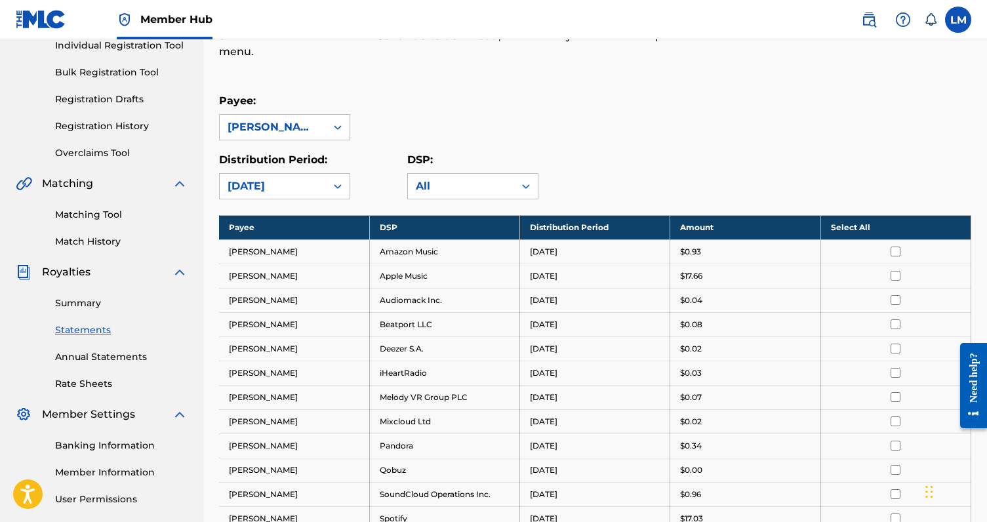
scroll to position [193, 0]
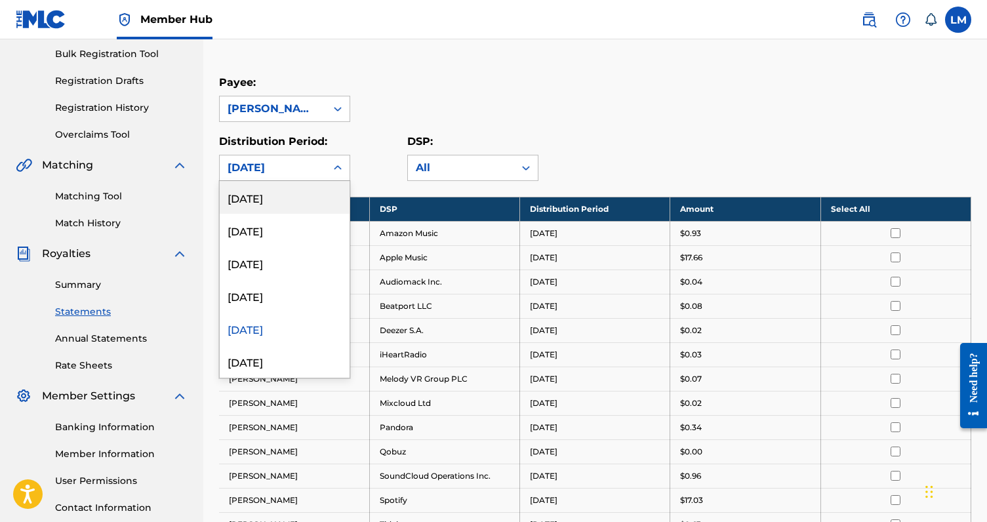
click at [311, 167] on div "May 2025" at bounding box center [273, 168] width 91 height 16
click at [313, 330] on div "May 2025" at bounding box center [285, 328] width 130 height 33
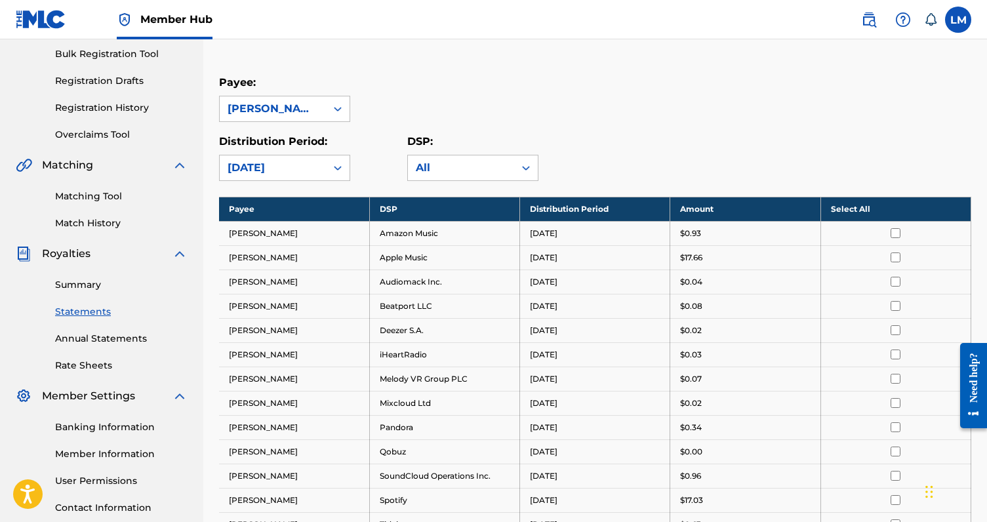
click at [318, 171] on div "May 2025" at bounding box center [273, 167] width 106 height 25
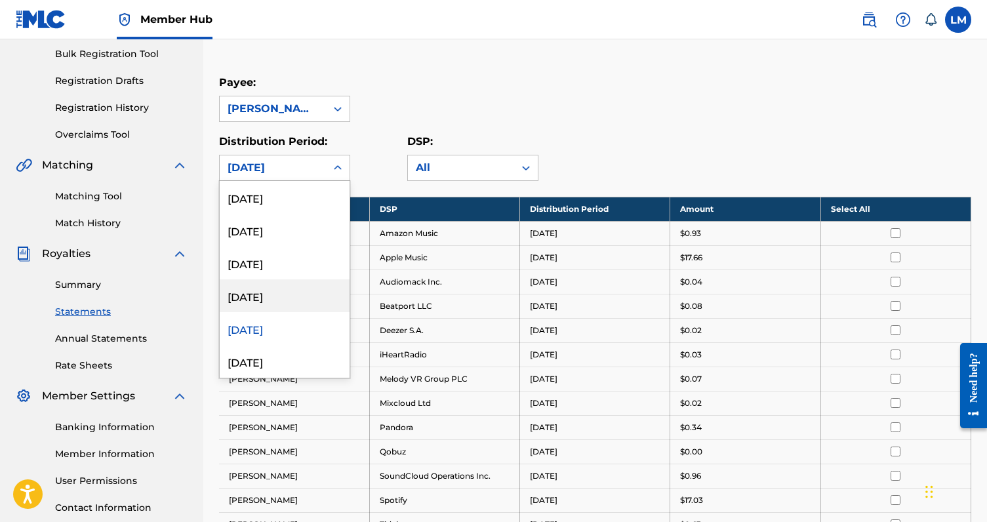
scroll to position [120, 0]
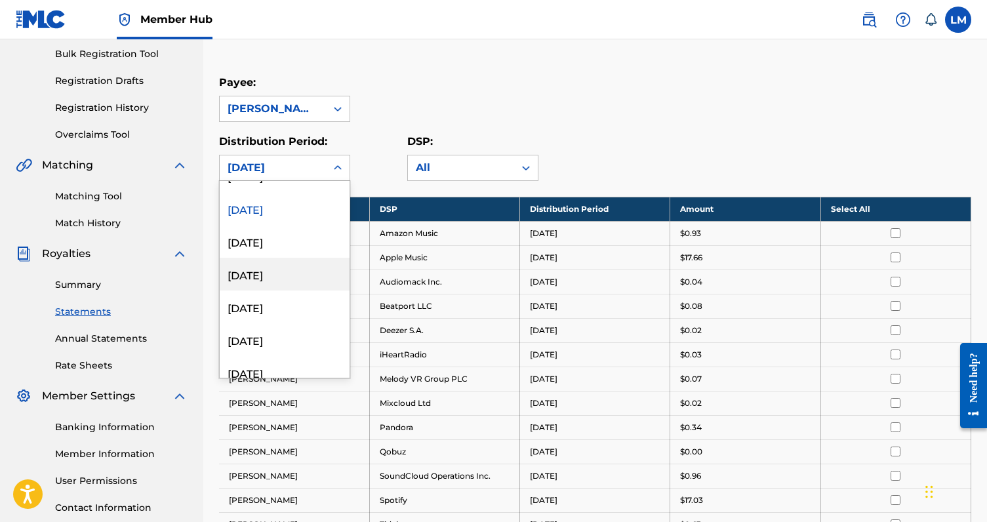
click at [295, 271] on div "March 2025" at bounding box center [285, 274] width 130 height 33
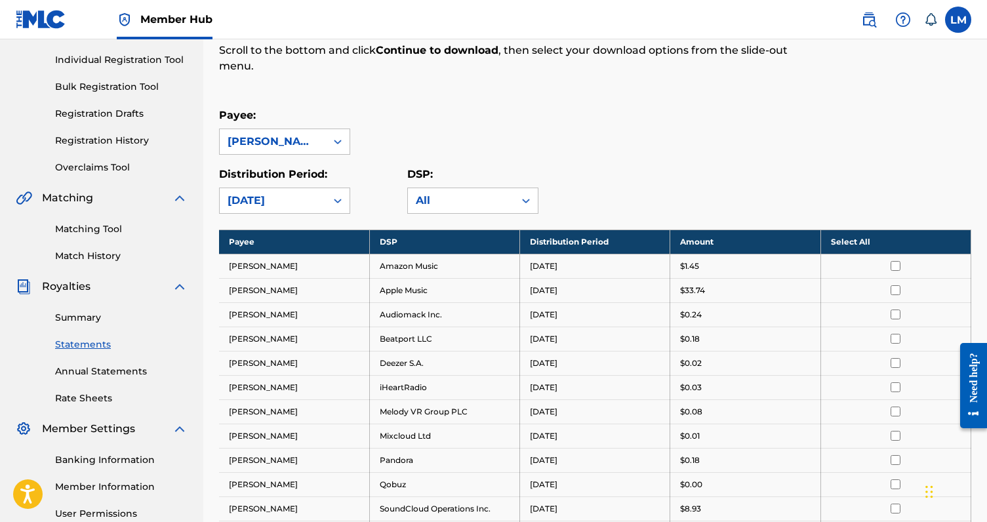
scroll to position [146, 0]
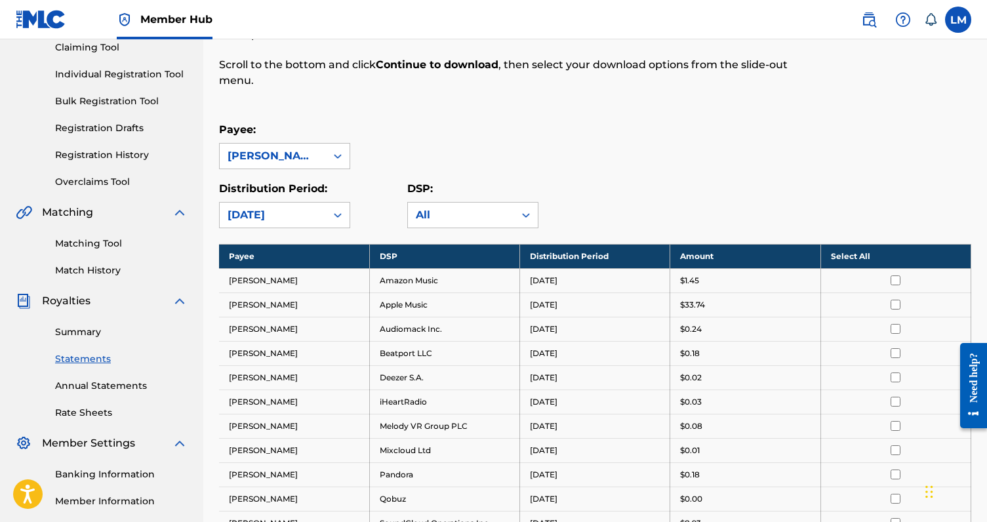
click at [302, 207] on div "March 2025" at bounding box center [273, 215] width 91 height 16
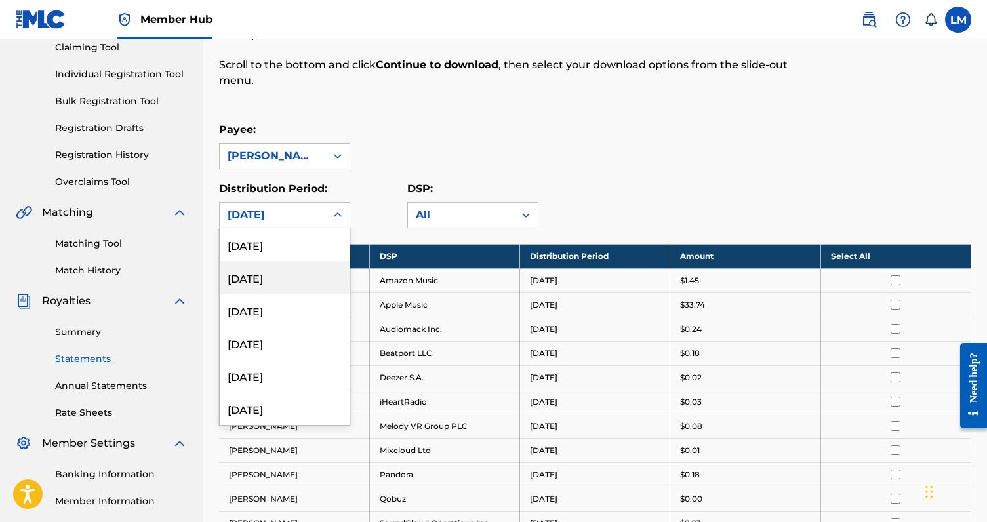
click at [313, 254] on div "September 2025" at bounding box center [285, 244] width 130 height 33
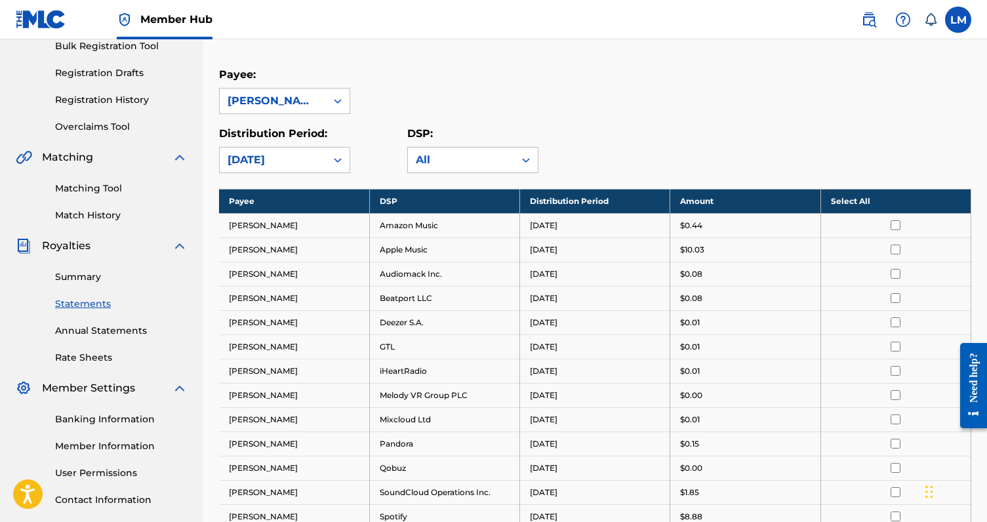
scroll to position [0, 0]
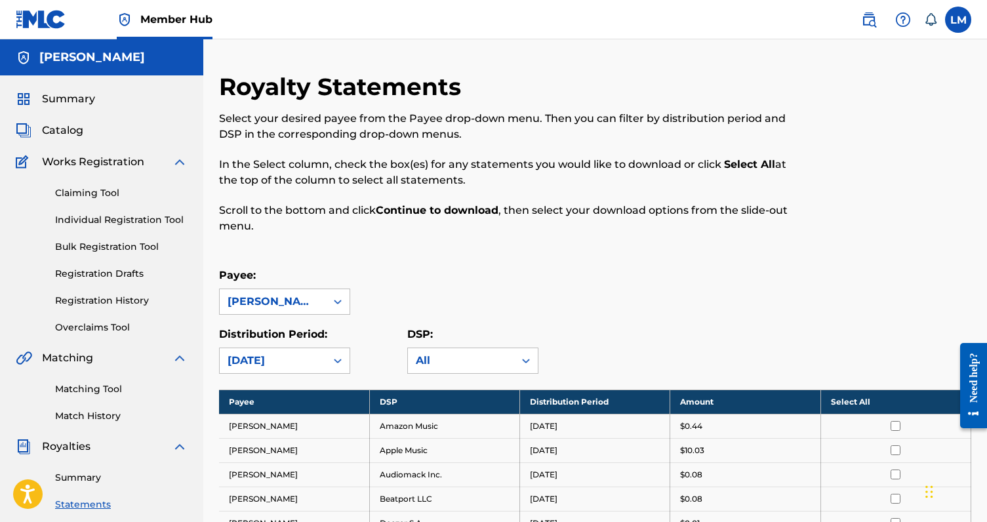
click at [99, 53] on h5 "LORENZO SPADONI" at bounding box center [92, 57] width 106 height 15
click at [31, 12] on img at bounding box center [41, 19] width 51 height 19
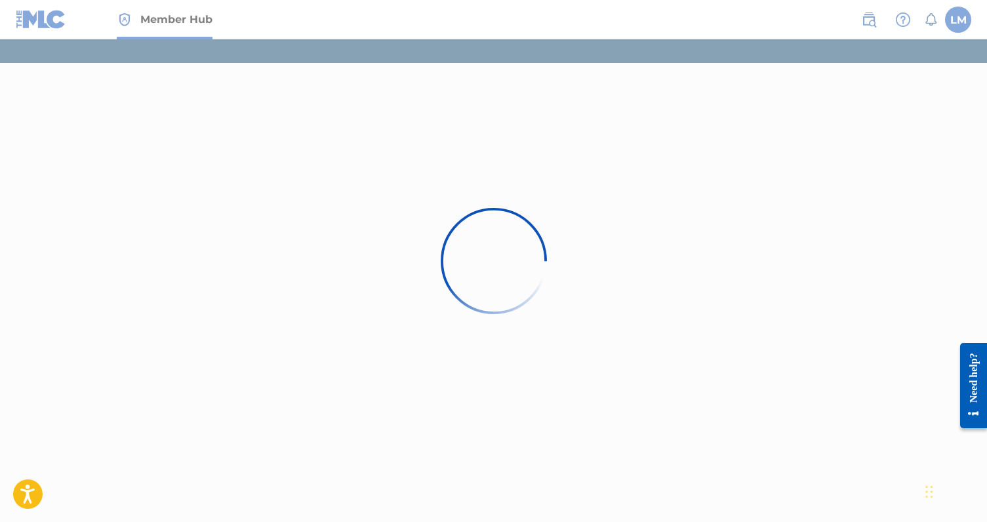
click at [424, 138] on div at bounding box center [493, 261] width 987 height 522
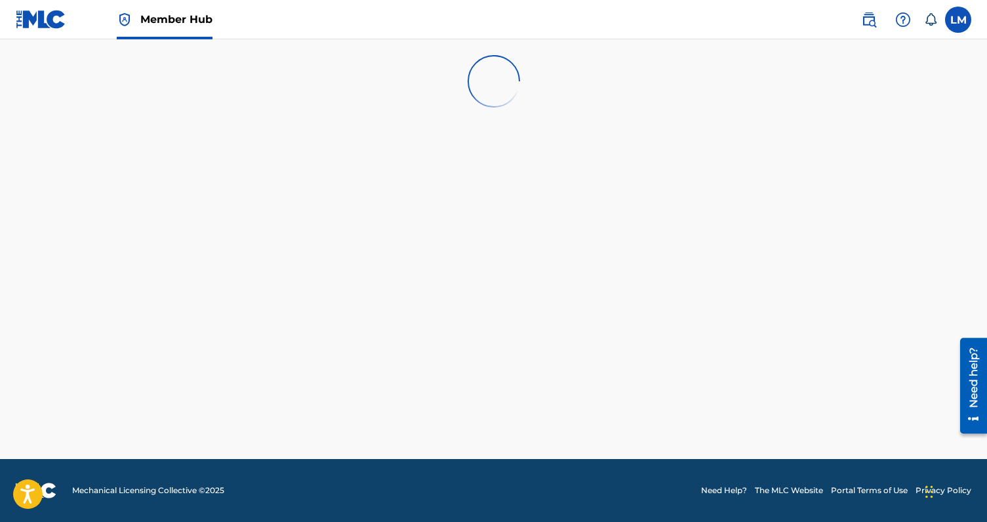
click at [470, 70] on img at bounding box center [493, 81] width 73 height 73
click at [39, 25] on img at bounding box center [41, 19] width 51 height 19
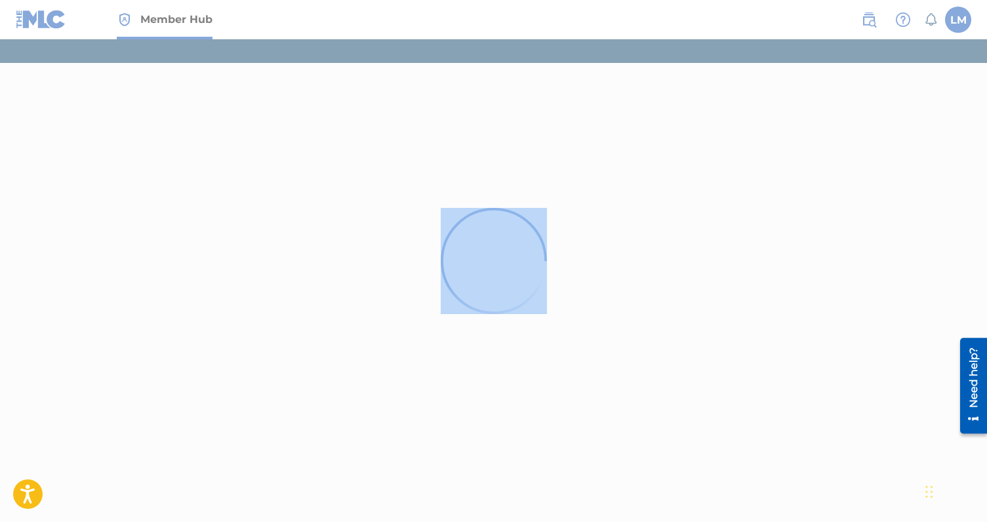
click at [39, 25] on div at bounding box center [493, 261] width 987 height 522
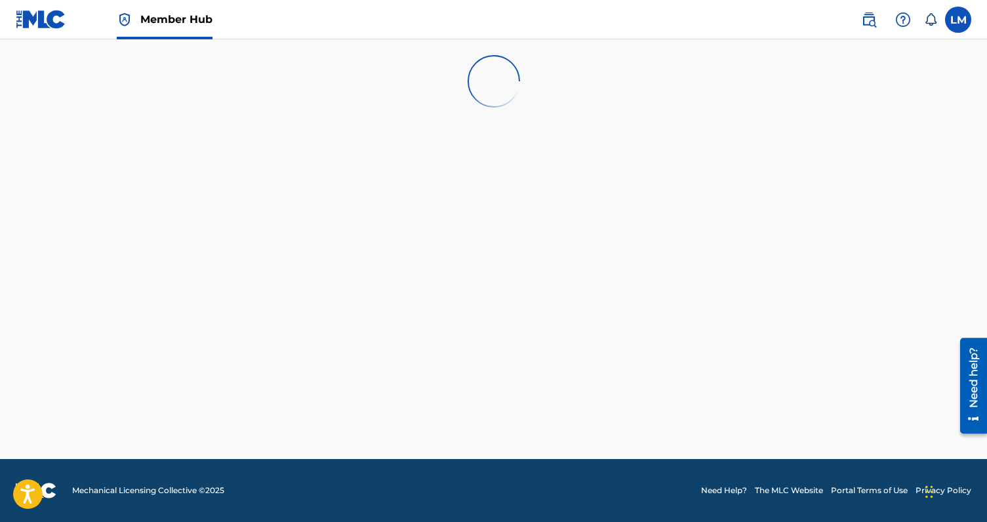
click at [62, 28] on img at bounding box center [41, 19] width 51 height 19
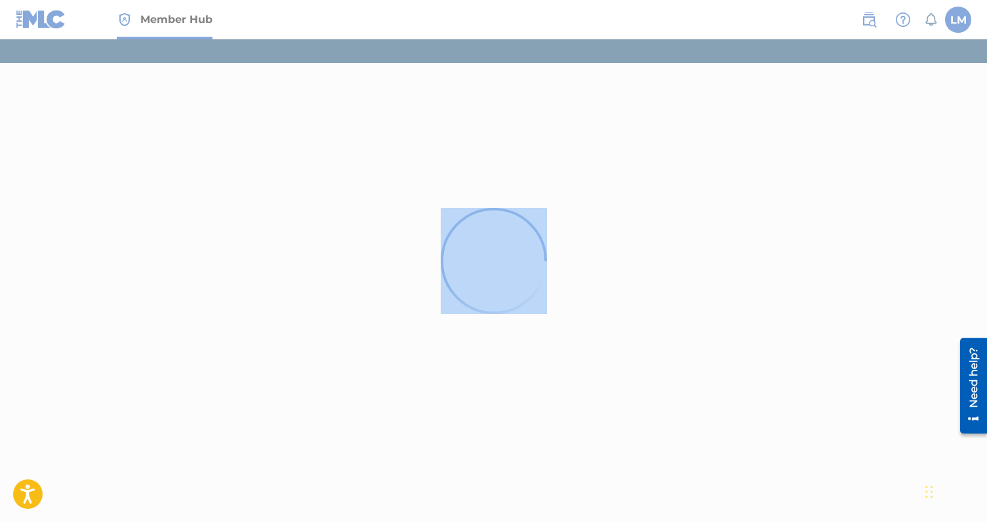
click at [62, 28] on div at bounding box center [493, 261] width 987 height 522
click at [23, 23] on div at bounding box center [493, 261] width 987 height 522
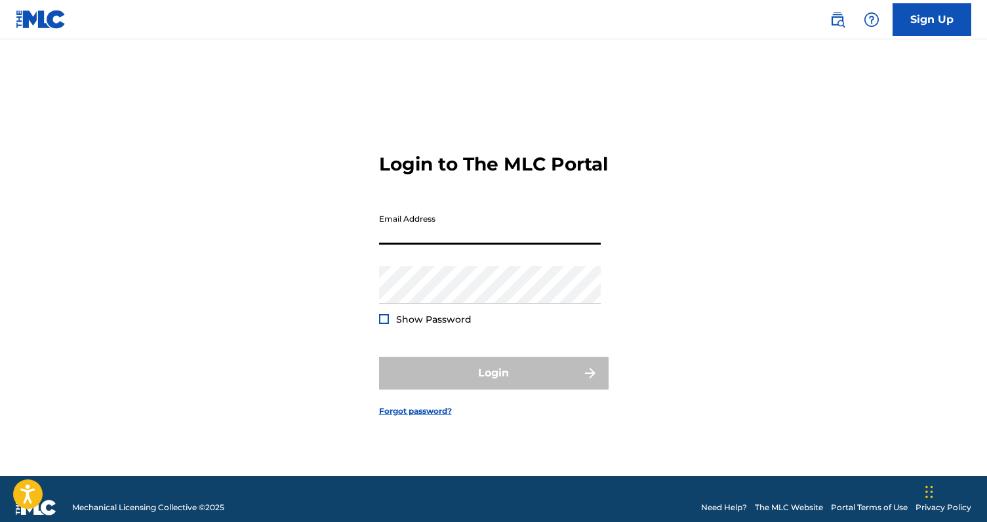
click at [491, 237] on input "Email Address" at bounding box center [490, 225] width 222 height 37
type input "[EMAIL_ADDRESS][DOMAIN_NAME]"
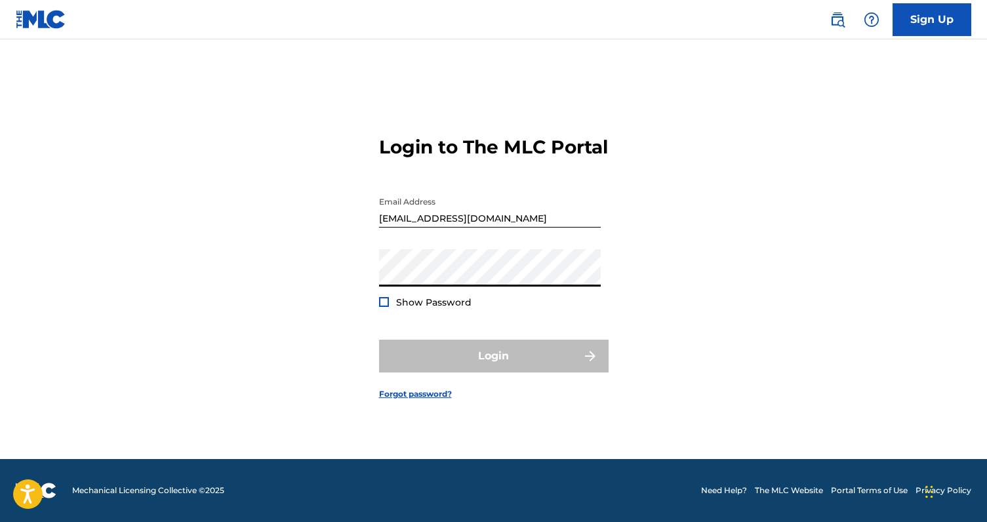
click at [387, 307] on div at bounding box center [384, 302] width 10 height 10
